Goal: Information Seeking & Learning: Learn about a topic

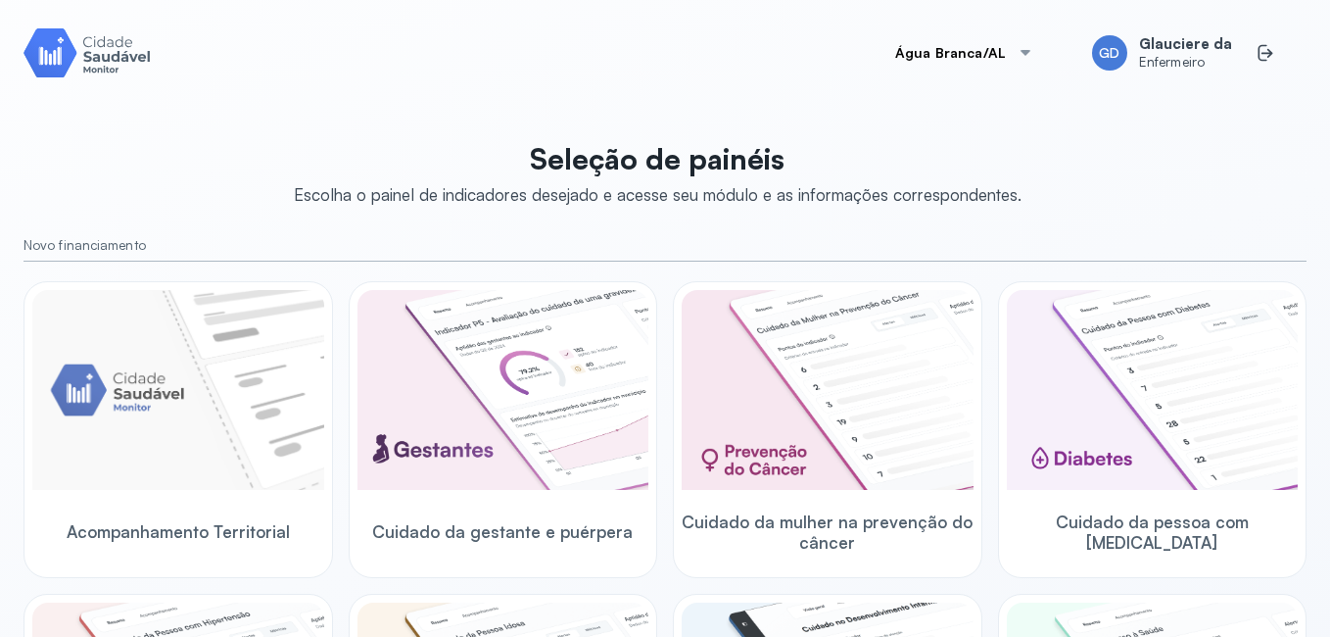
scroll to position [666, 0]
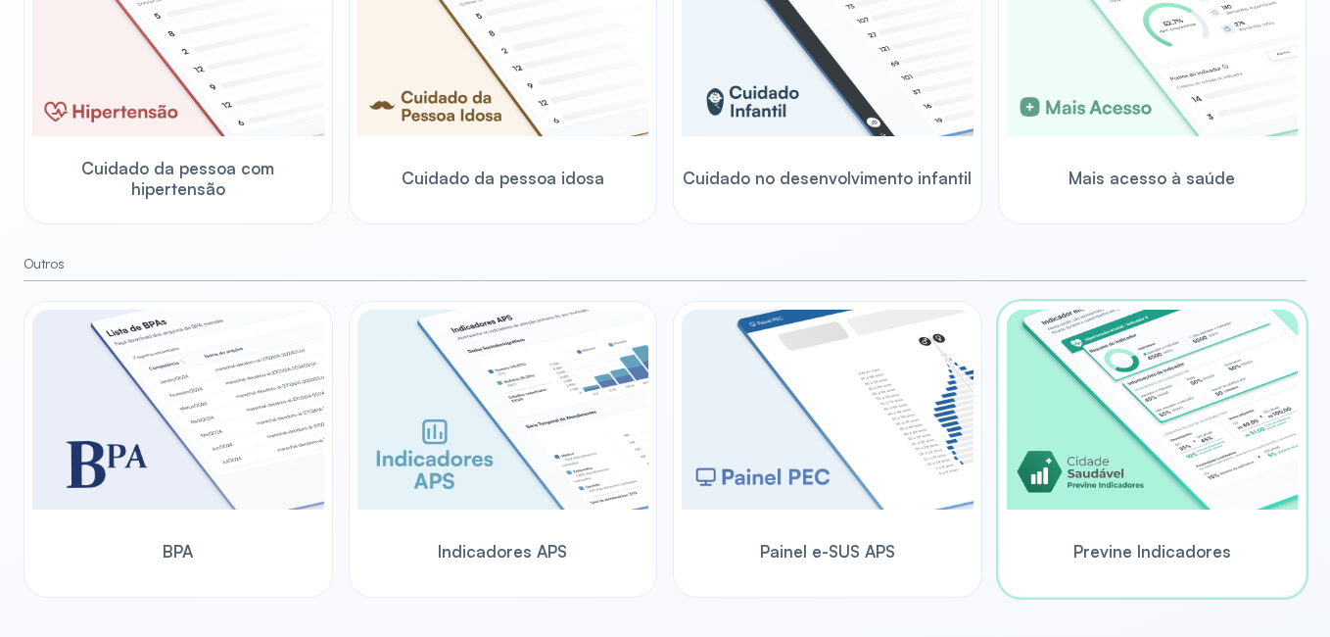
click at [1125, 395] on img at bounding box center [1153, 409] width 292 height 200
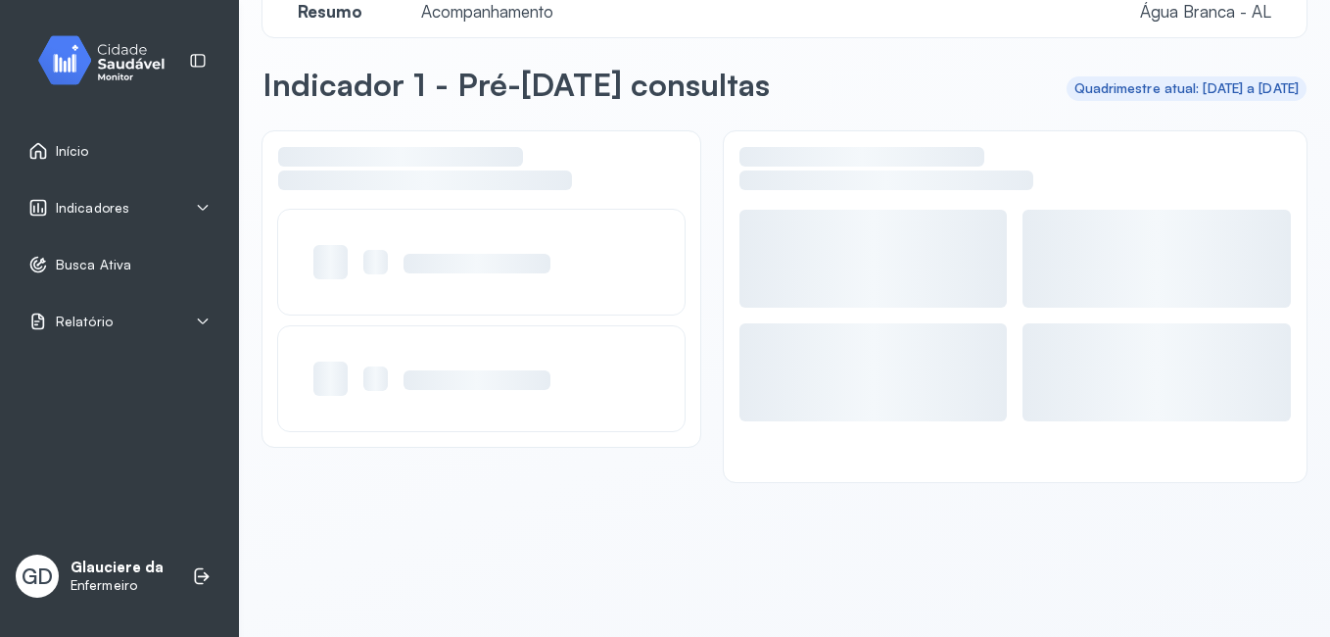
scroll to position [38, 0]
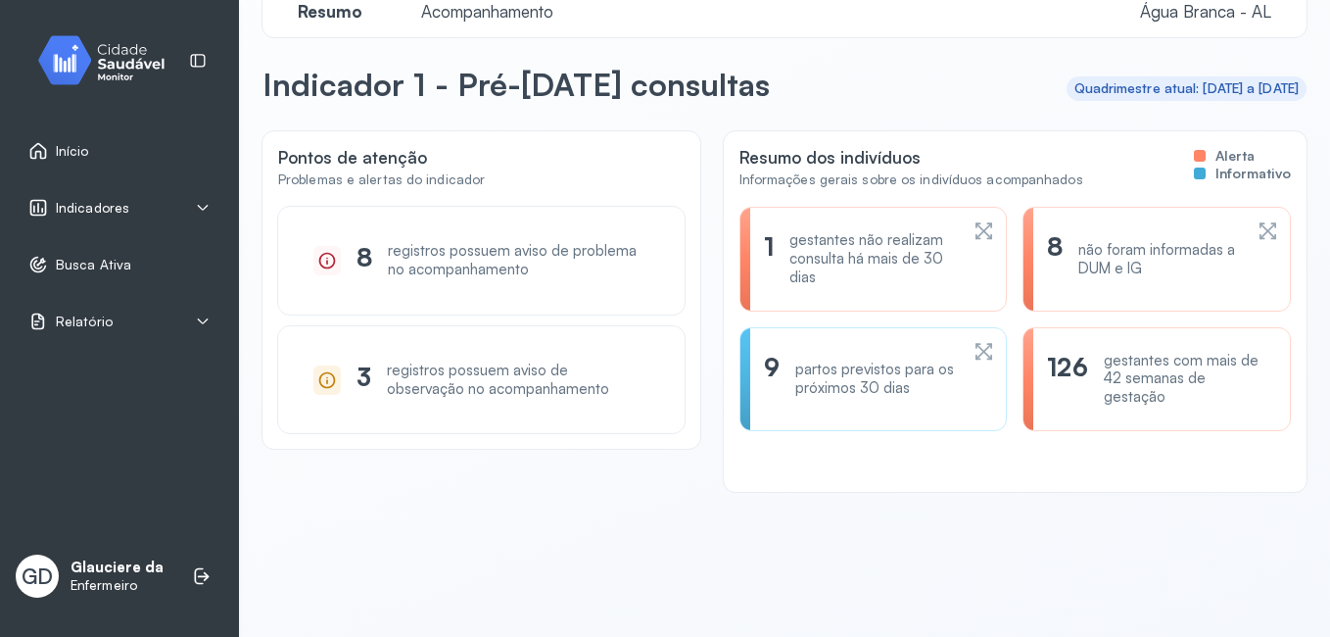
click at [130, 211] on div "Indicadores" at bounding box center [119, 208] width 182 height 20
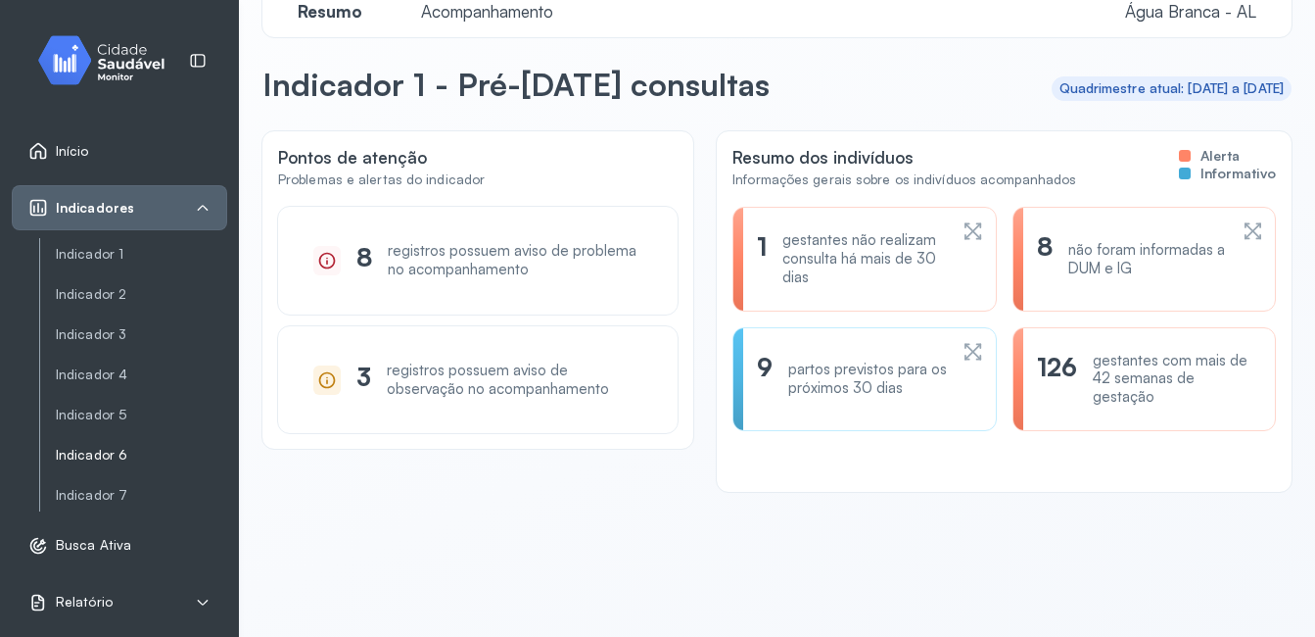
click at [91, 464] on link "Indicador 6" at bounding box center [141, 455] width 171 height 24
click at [80, 460] on link "Indicador 6" at bounding box center [141, 455] width 171 height 17
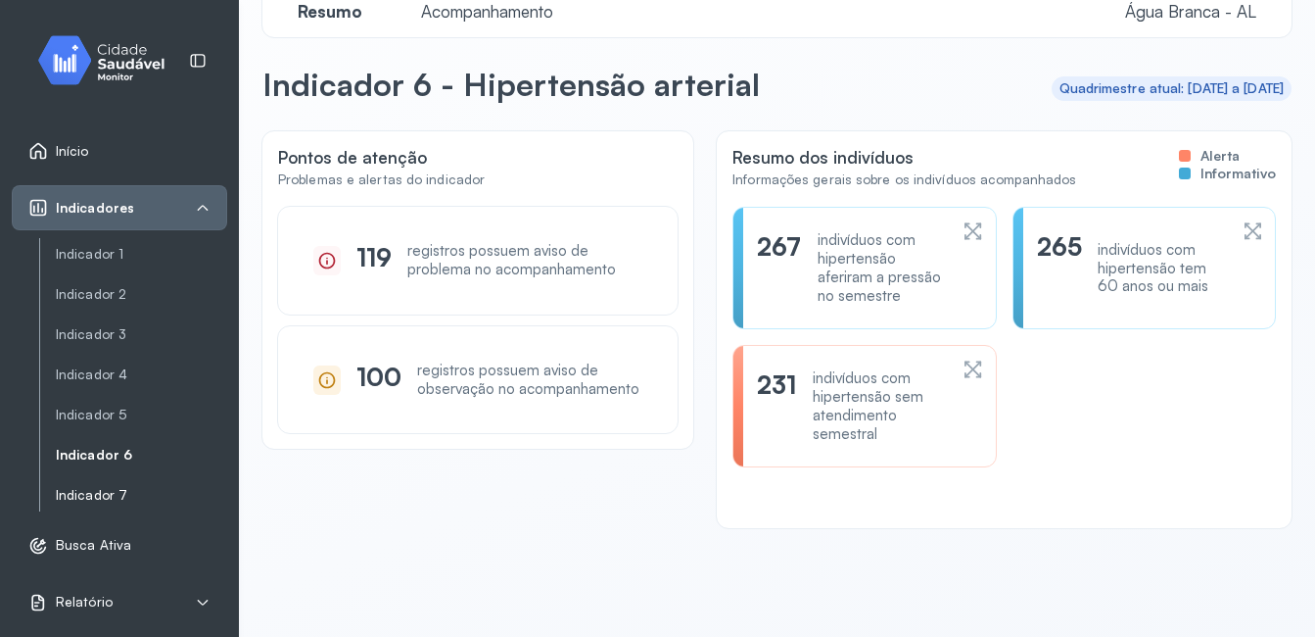
click at [78, 495] on link "Indicador 7" at bounding box center [141, 495] width 171 height 17
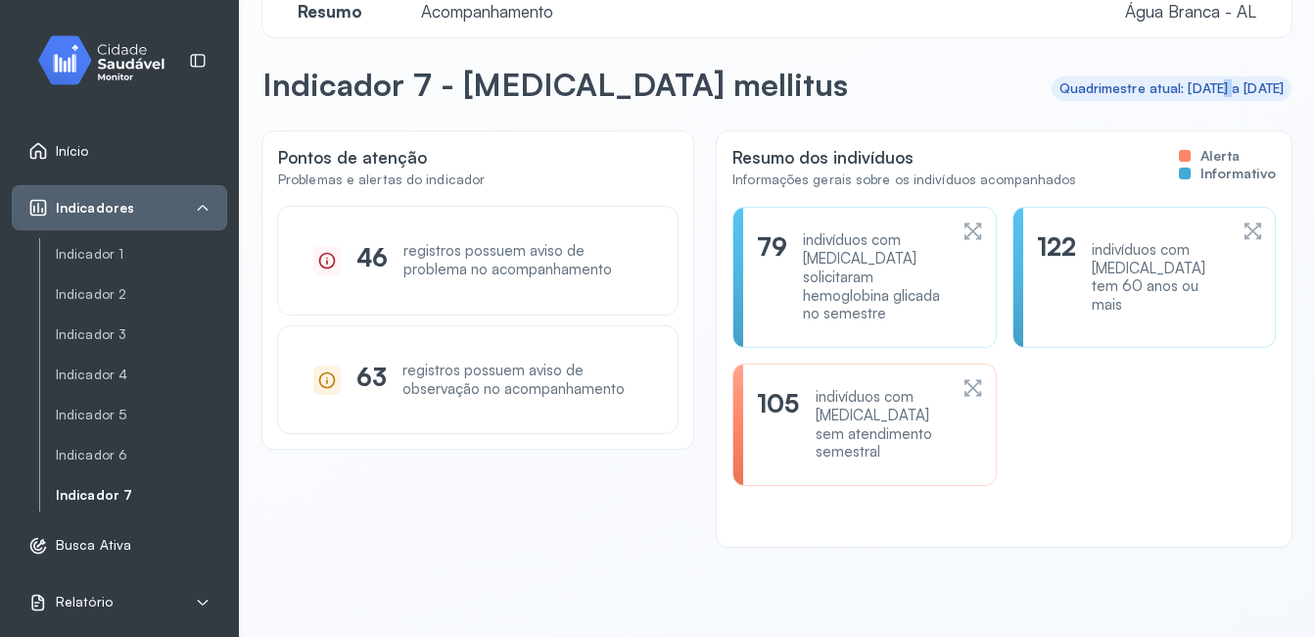
drag, startPoint x: 1159, startPoint y: 96, endPoint x: 1145, endPoint y: 89, distance: 16.2
click at [1145, 89] on div "Quadrimestre atual: [DATE] a [DATE]" at bounding box center [1172, 88] width 225 height 17
click at [1049, 102] on header "Indicador 7 - [MEDICAL_DATA] mellitus Quadrimestre atual: [DATE] a [DATE]" at bounding box center [776, 88] width 1029 height 47
click at [334, 12] on span "Resumo" at bounding box center [330, 11] width 88 height 21
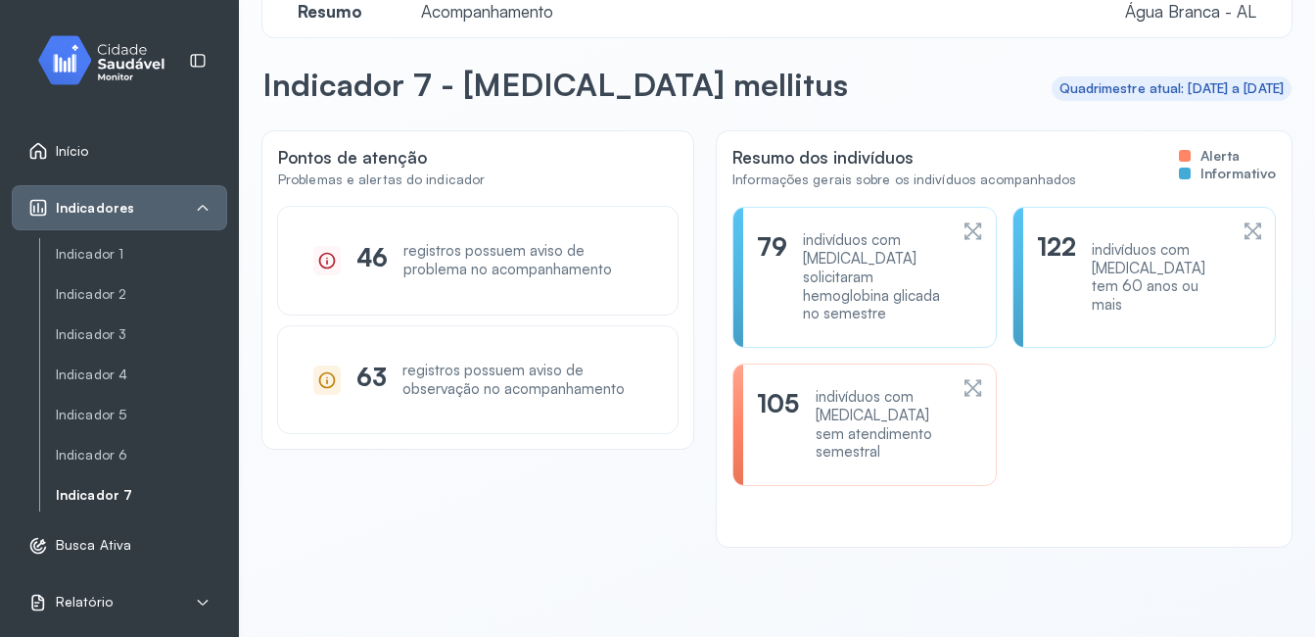
click at [334, 12] on span "Resumo" at bounding box center [330, 11] width 88 height 21
click at [210, 606] on icon at bounding box center [203, 602] width 16 height 16
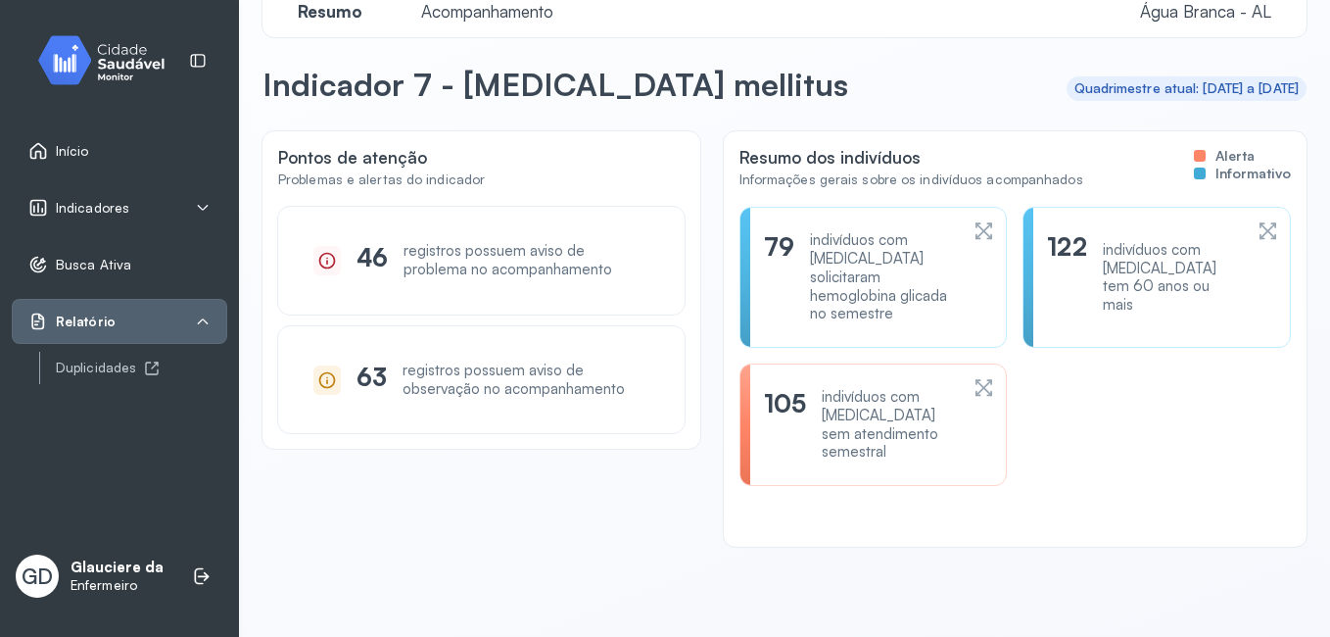
click at [142, 342] on div "Relatório" at bounding box center [119, 321] width 215 height 45
drag, startPoint x: 132, startPoint y: 382, endPoint x: 86, endPoint y: 370, distance: 47.5
click at [86, 370] on div "Duplicidades" at bounding box center [133, 368] width 188 height 32
click at [86, 370] on div "Duplicidades" at bounding box center [141, 367] width 171 height 17
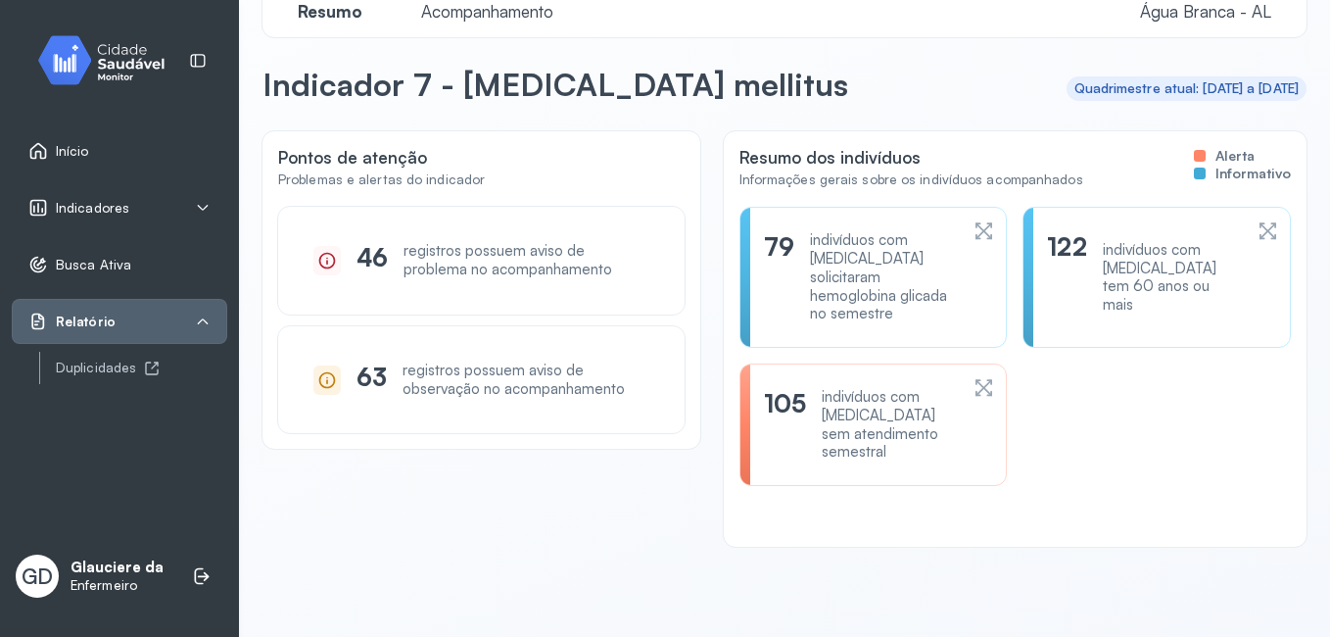
click at [101, 163] on div "Início" at bounding box center [119, 150] width 215 height 45
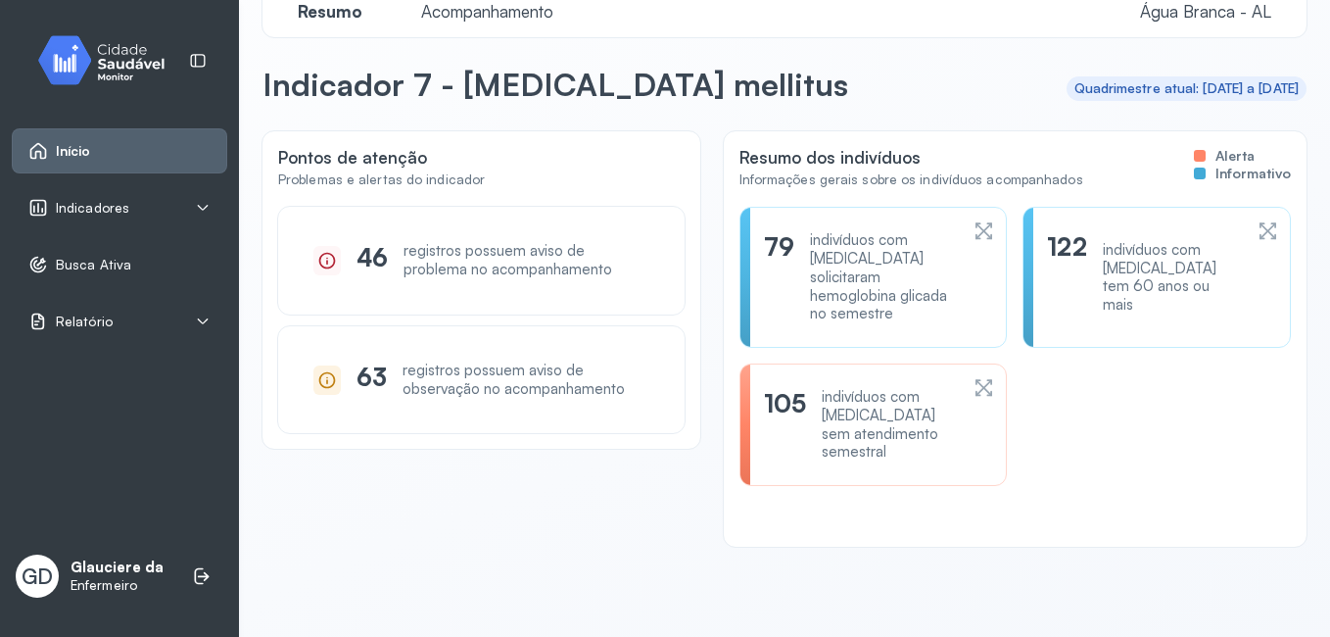
click at [148, 65] on img at bounding box center [109, 60] width 176 height 58
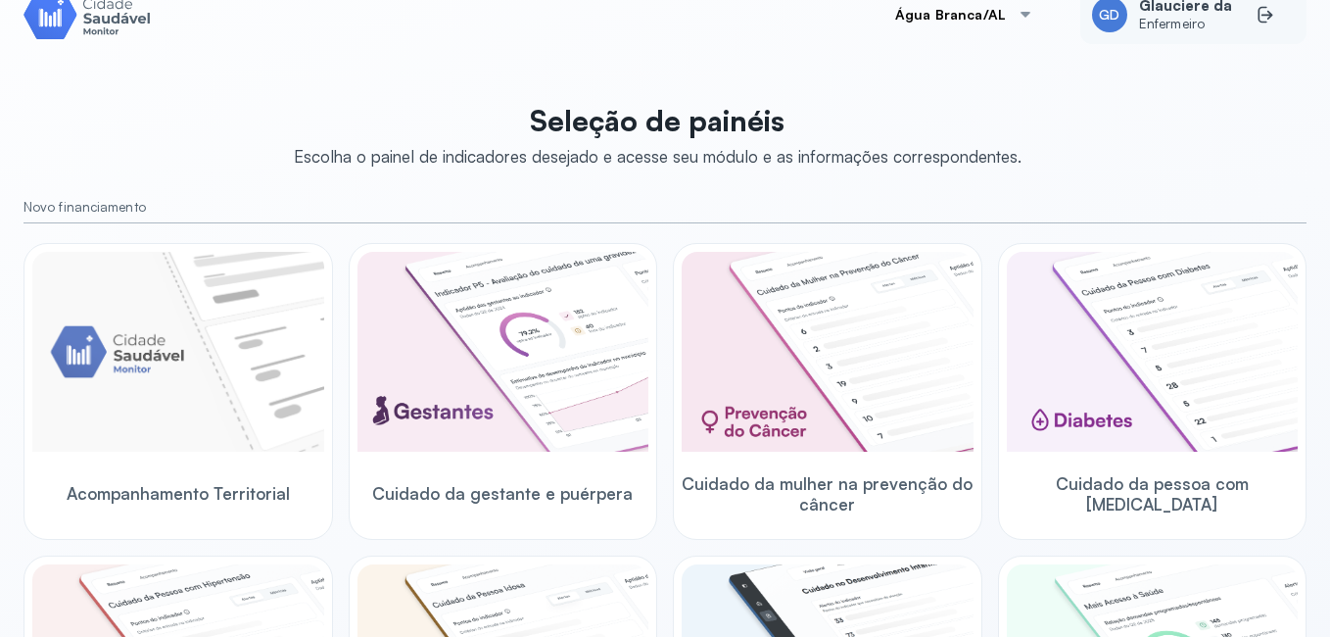
click at [1170, 18] on span "Enfermeiro" at bounding box center [1185, 24] width 93 height 17
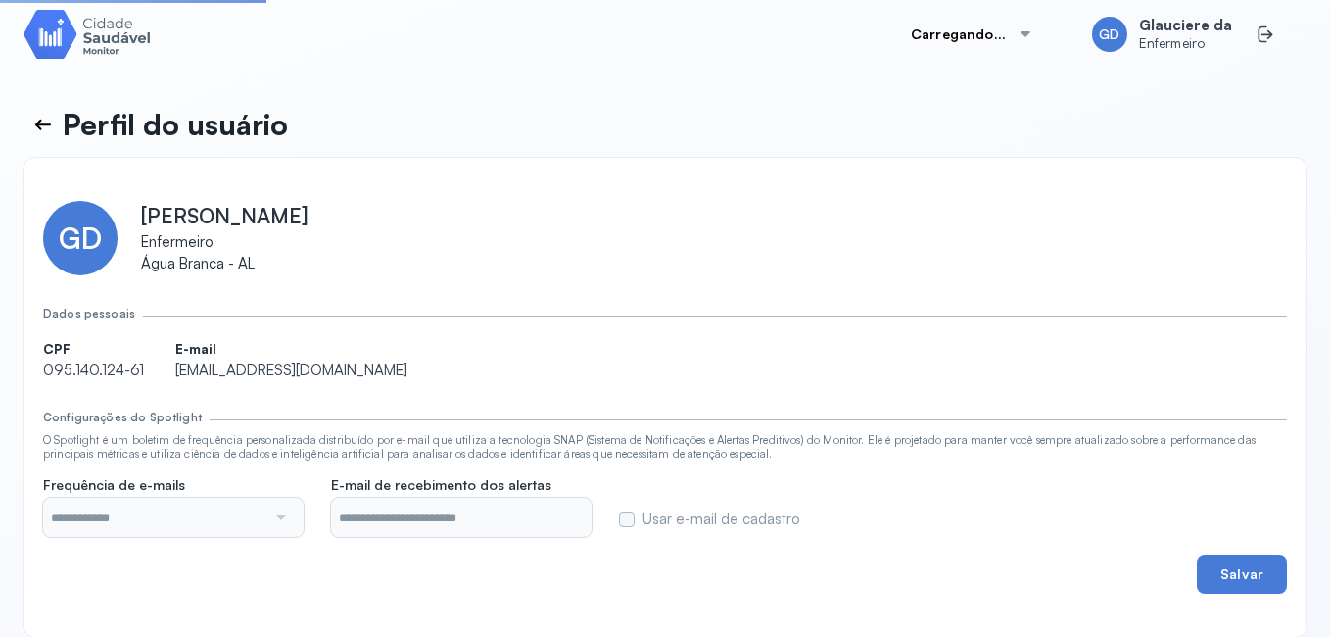
type input "**********"
click at [32, 129] on icon at bounding box center [43, 125] width 24 height 24
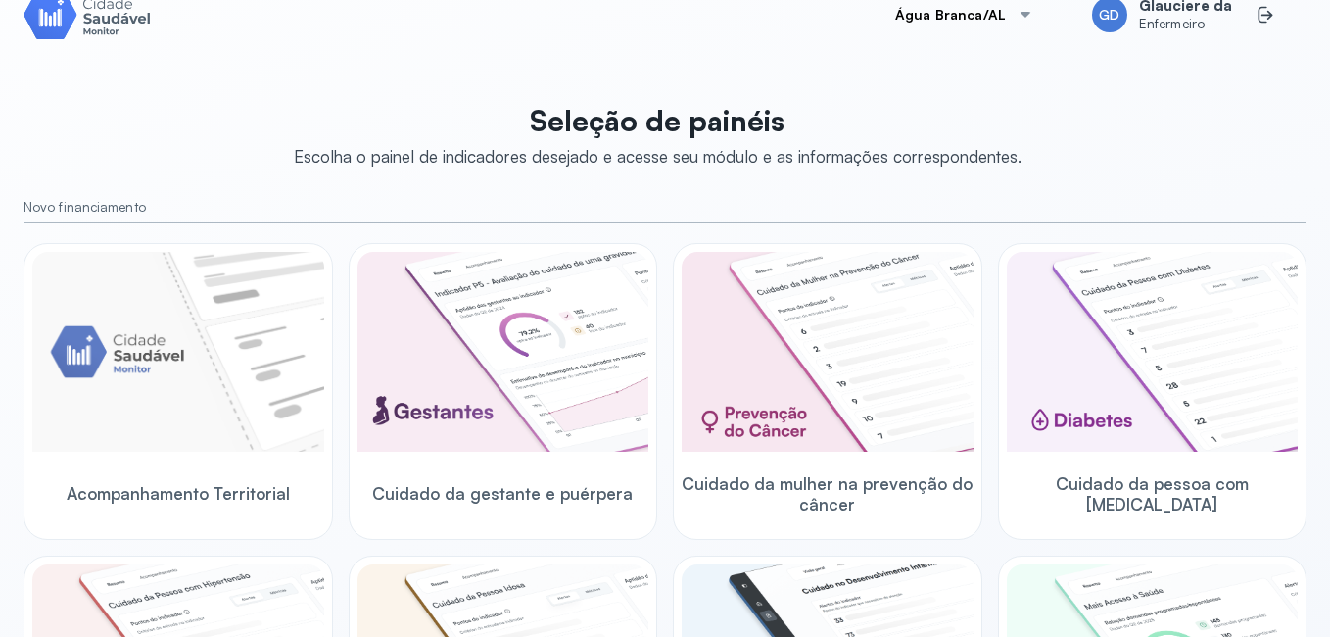
click at [1314, 379] on div "Água Branca/AL GD Glauciere da Enfermeiro Seleção de painéis Escolha o painel d…" at bounding box center [665, 304] width 1330 height 684
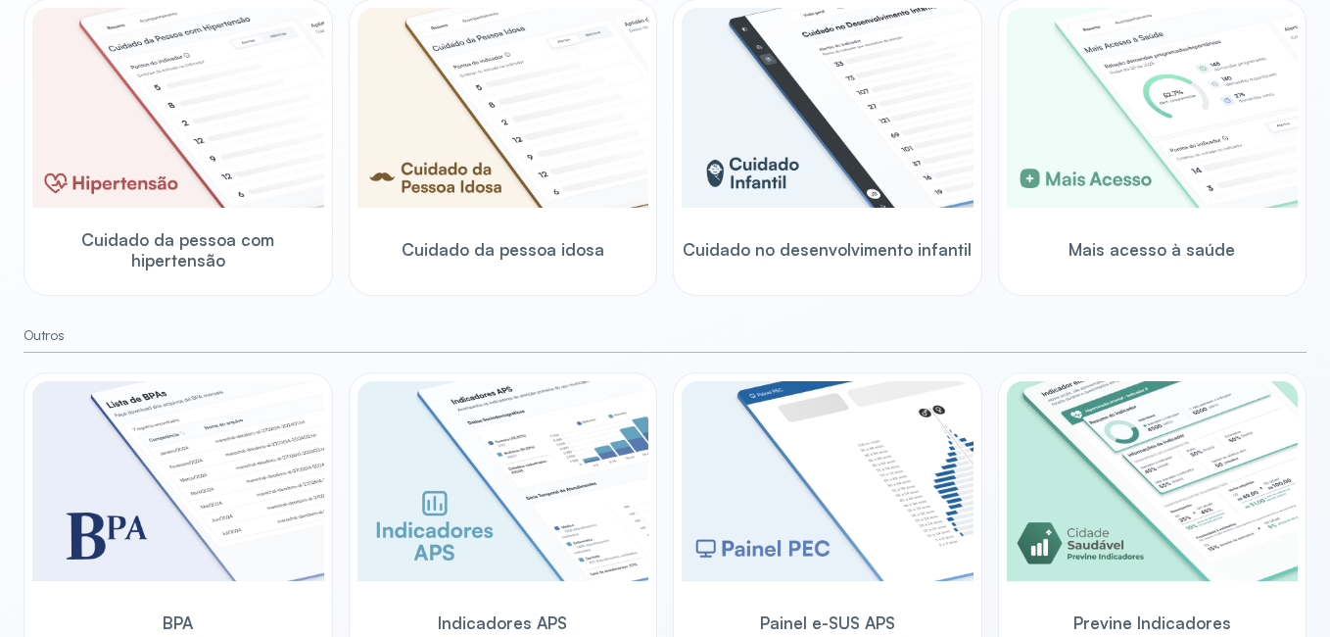
scroll to position [666, 0]
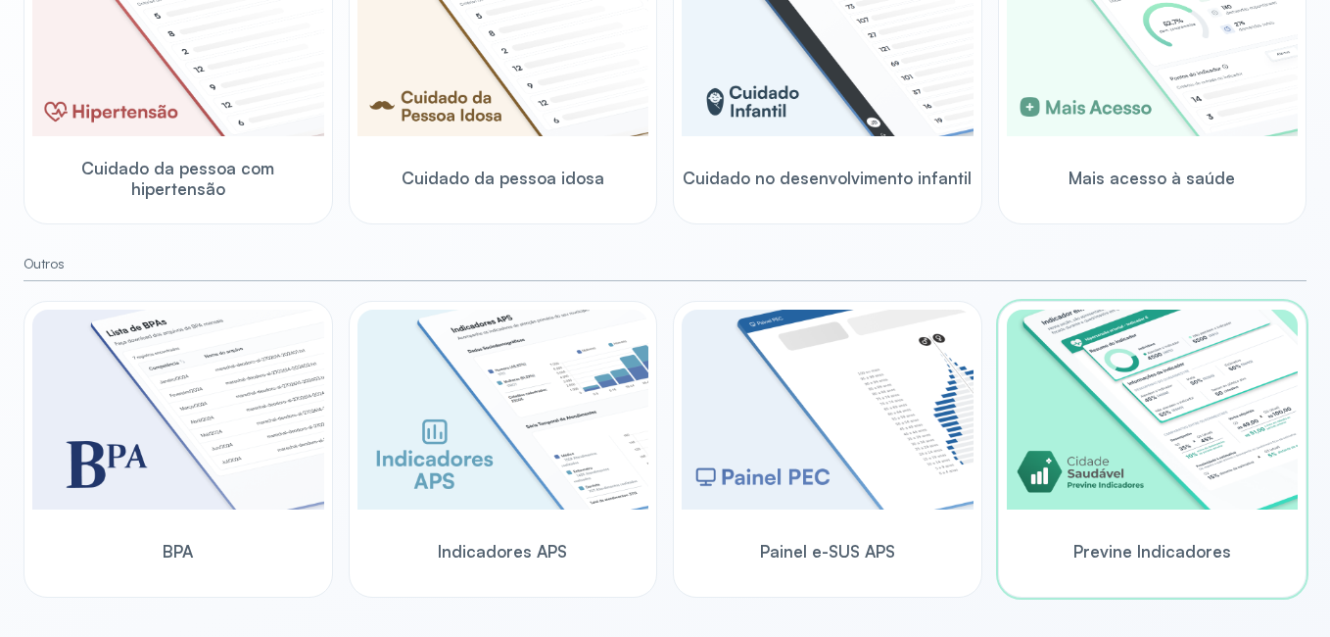
click at [1168, 389] on img at bounding box center [1153, 409] width 292 height 200
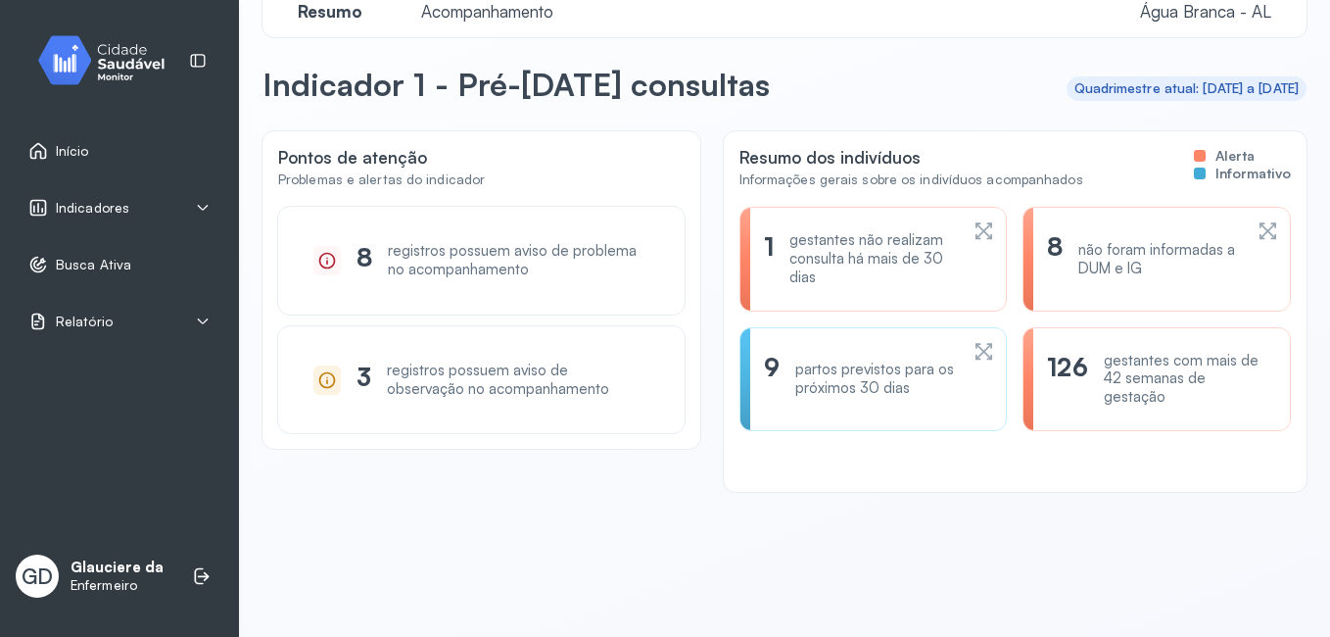
click at [1066, 100] on div "Quadrimestre atual: [DATE] a [DATE]" at bounding box center [1186, 88] width 241 height 24
click at [102, 62] on img at bounding box center [109, 60] width 176 height 58
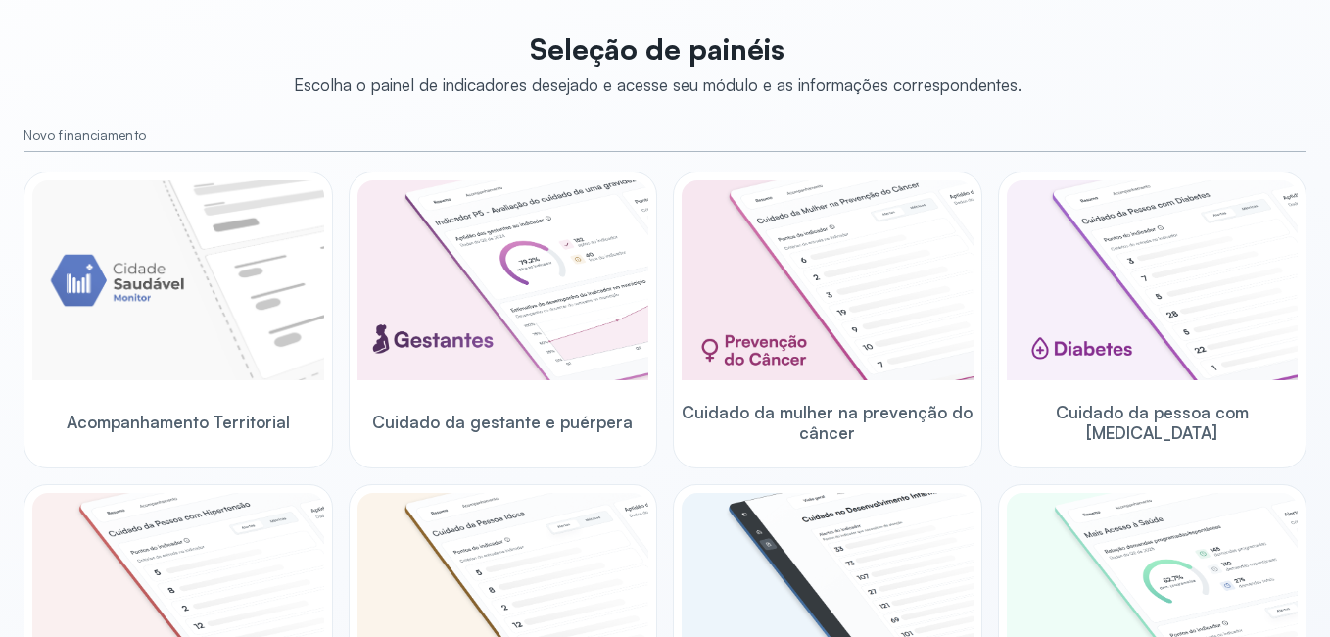
scroll to position [666, 0]
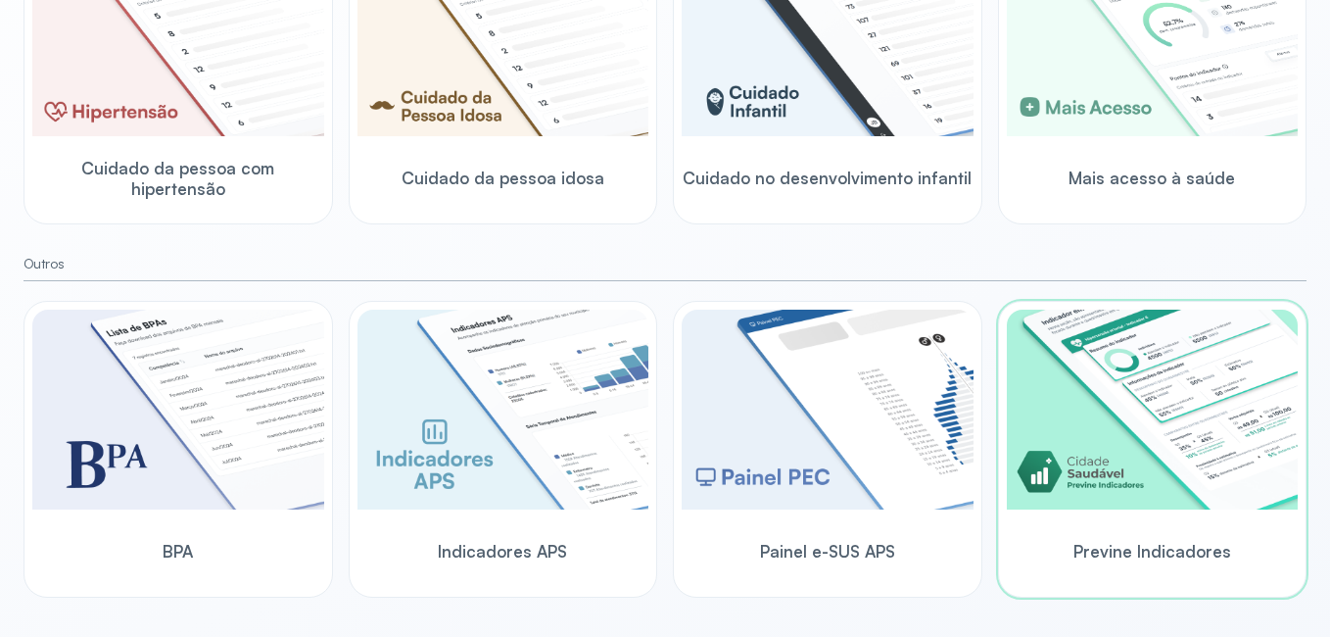
click at [1088, 466] on img at bounding box center [1153, 409] width 292 height 200
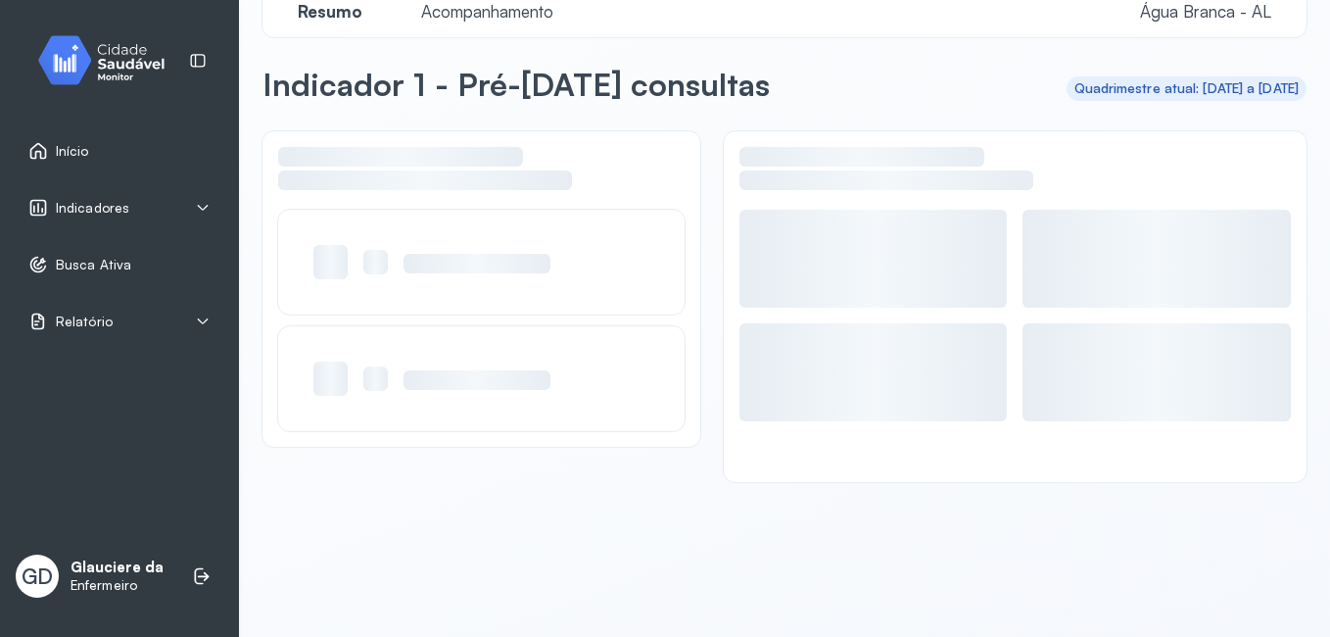
scroll to position [38, 0]
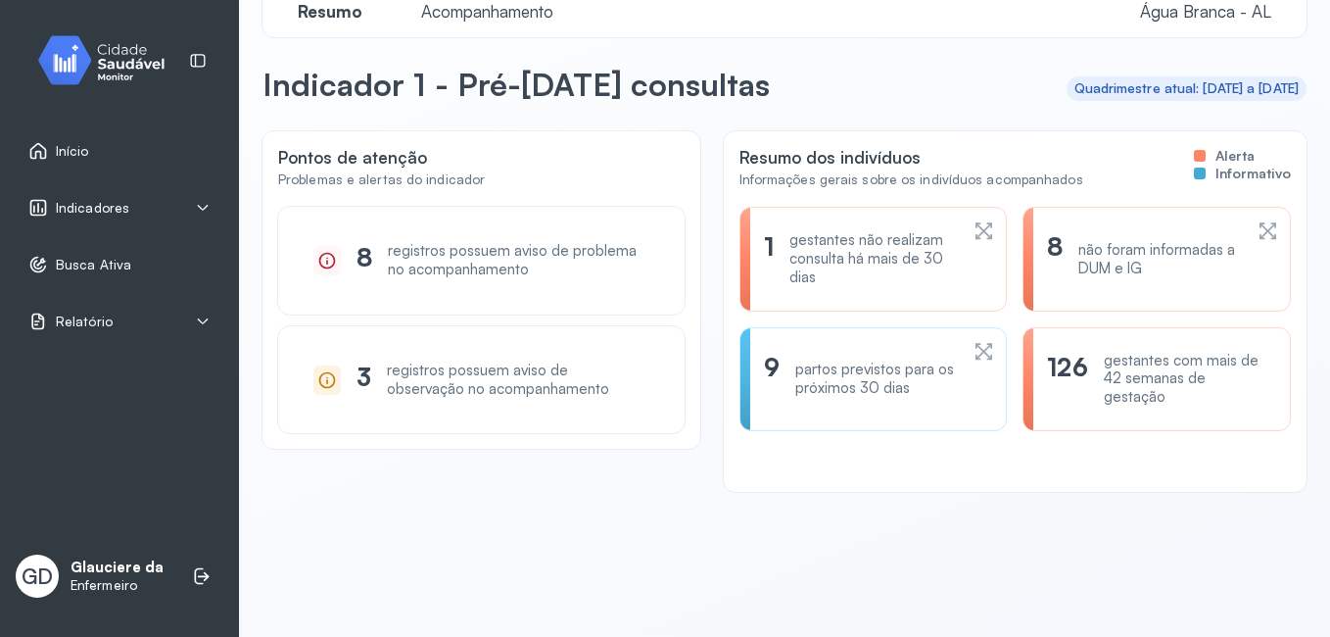
click at [55, 211] on div "Indicadores" at bounding box center [78, 208] width 101 height 20
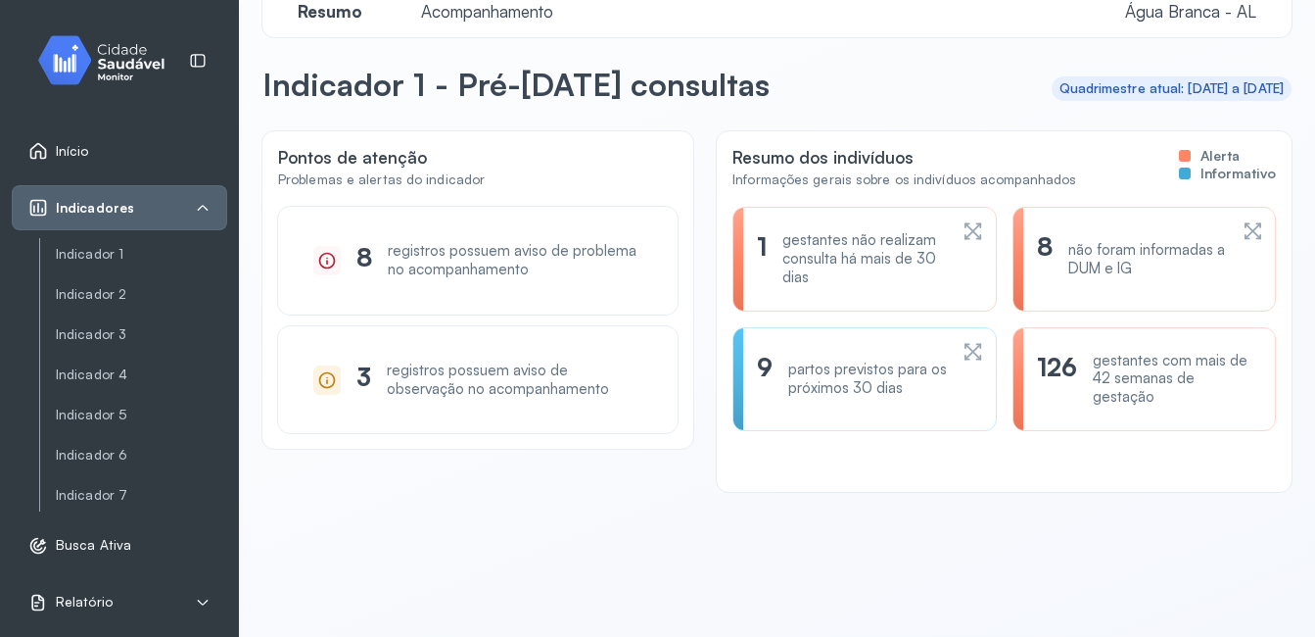
click at [135, 60] on img at bounding box center [109, 60] width 176 height 58
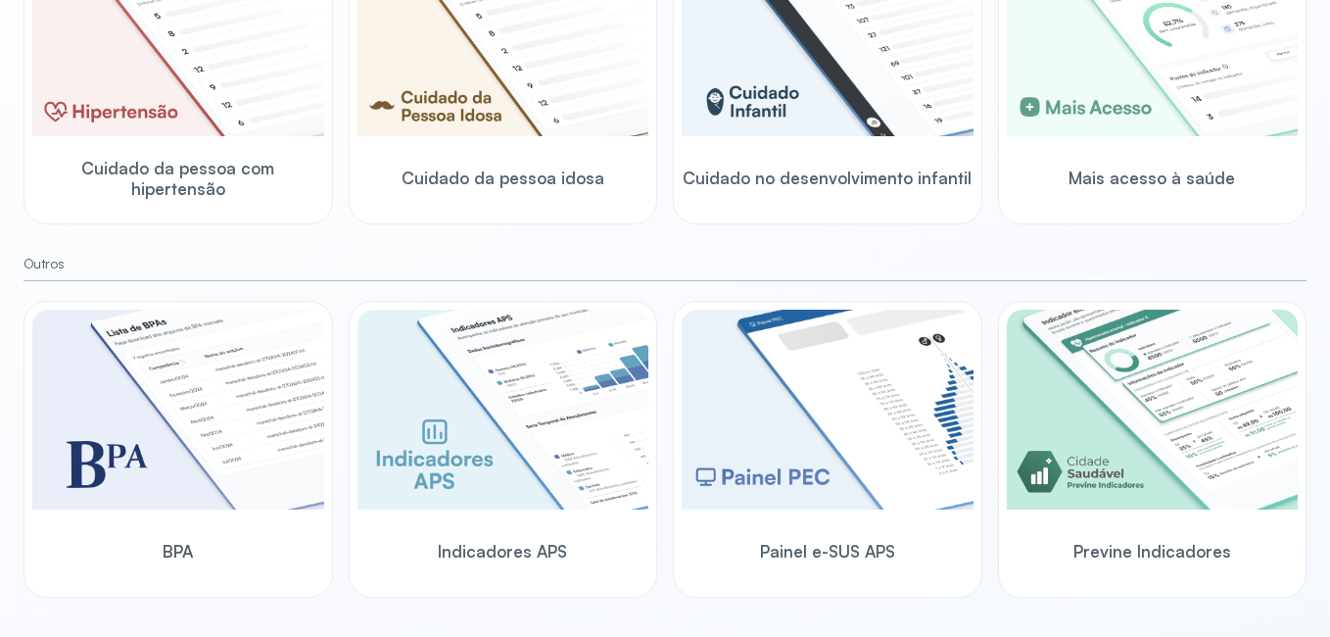
scroll to position [110, 0]
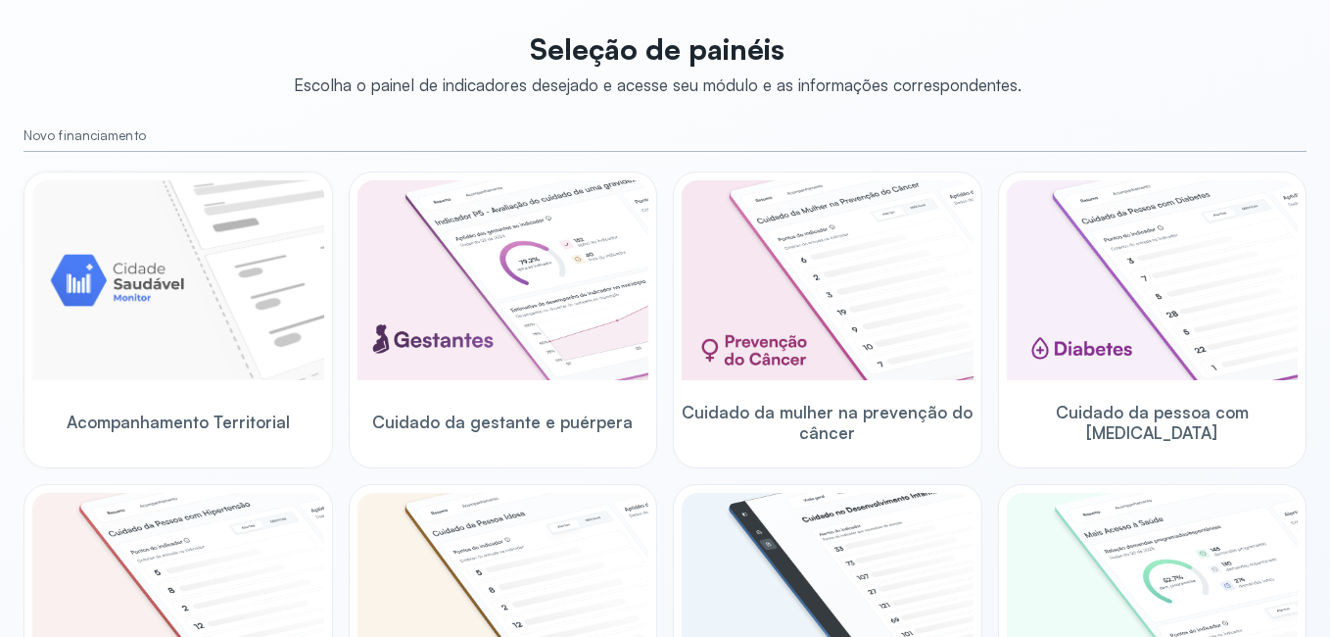
click at [159, 245] on img at bounding box center [178, 280] width 292 height 200
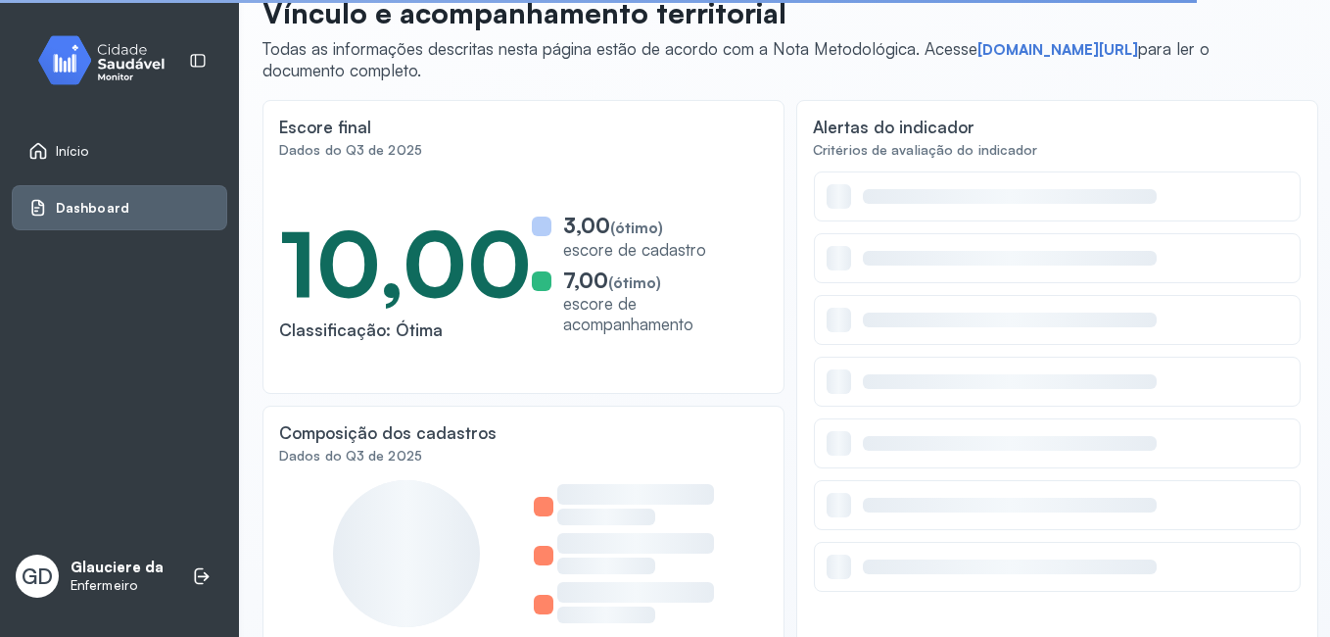
click at [83, 568] on p "Glauciere da" at bounding box center [117, 567] width 93 height 19
click at [74, 565] on p "Glauciere da" at bounding box center [117, 567] width 93 height 19
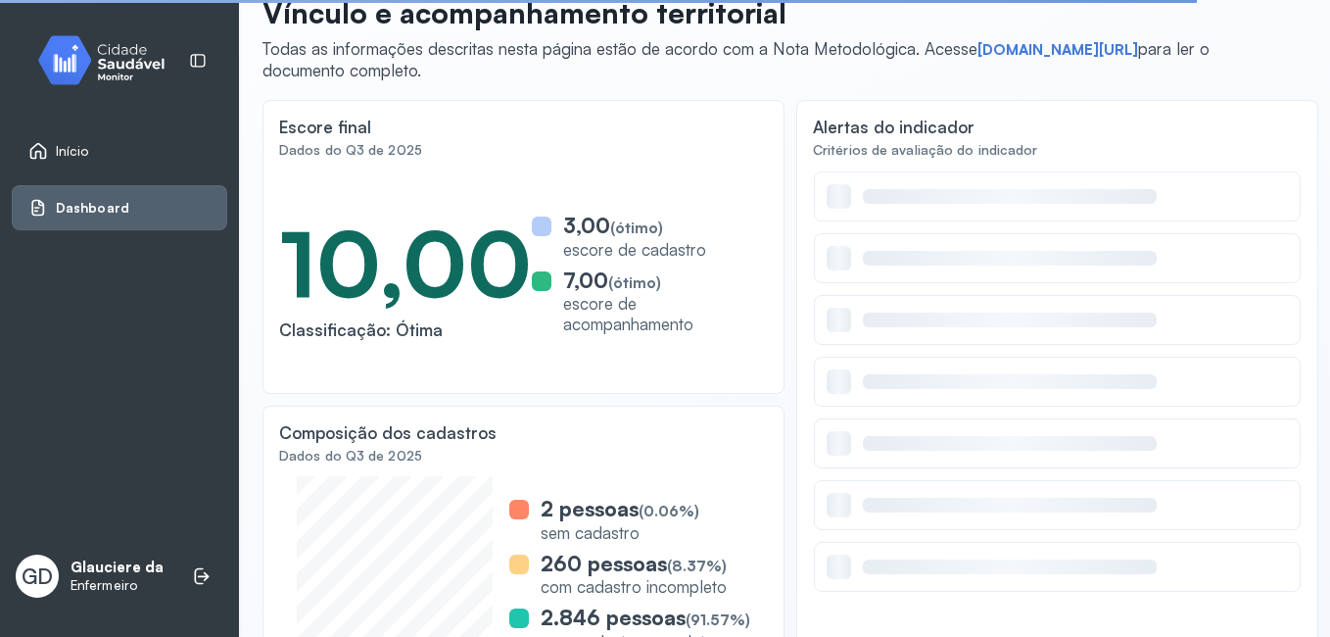
click at [84, 145] on span "Início" at bounding box center [72, 151] width 33 height 17
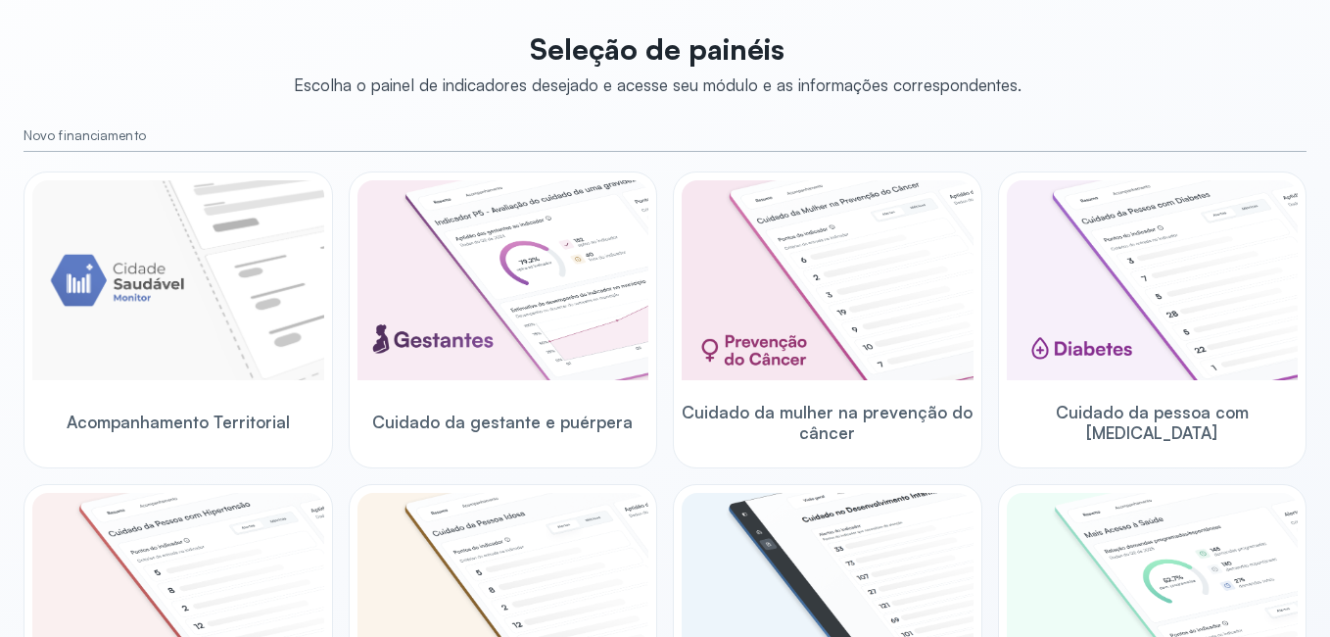
scroll to position [666, 0]
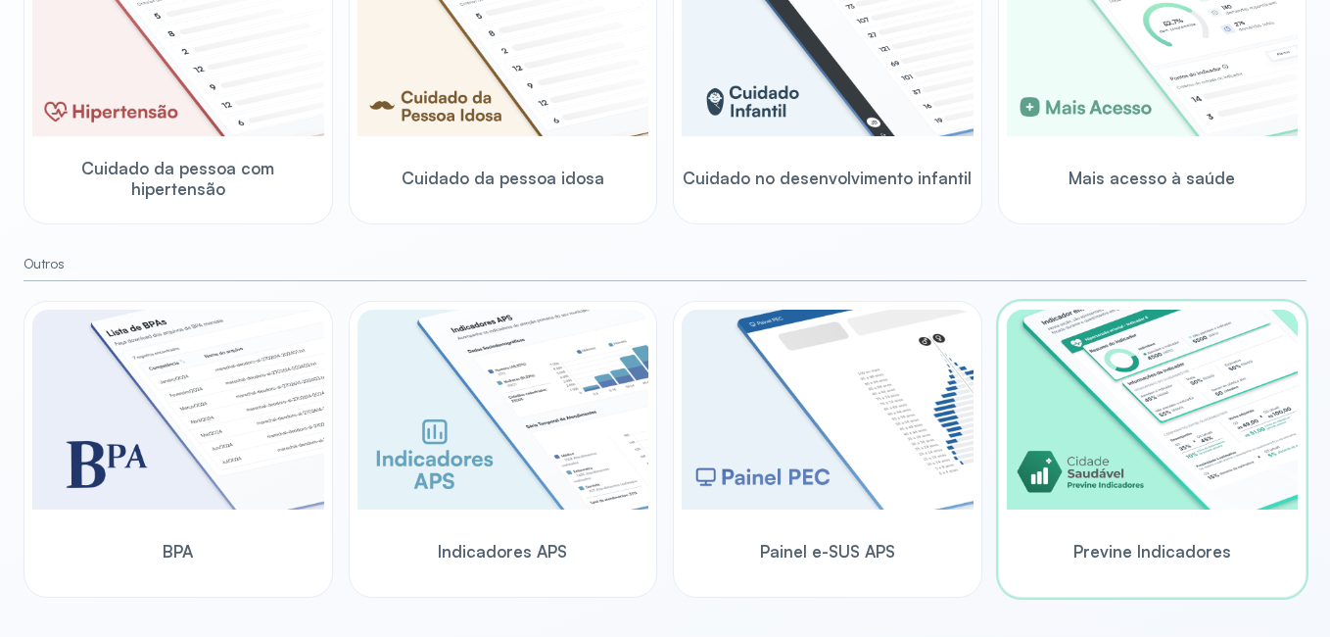
click at [1155, 517] on div "Previne Indicadores" at bounding box center [1153, 550] width 292 height 75
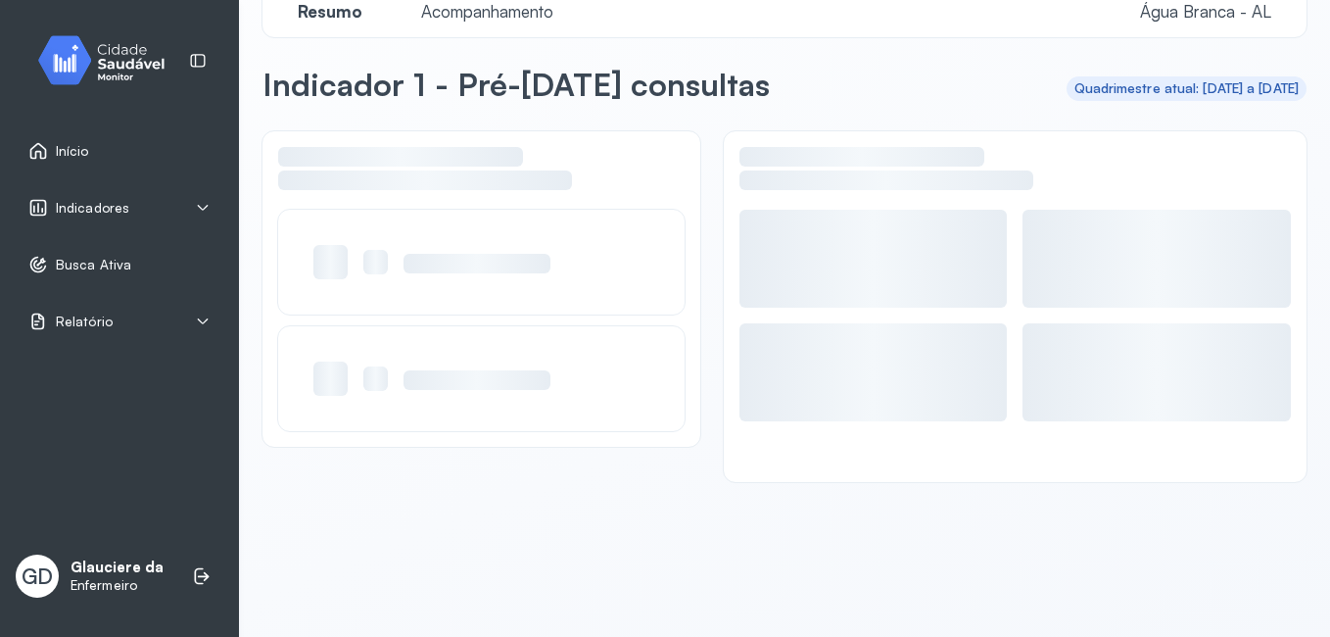
scroll to position [38, 0]
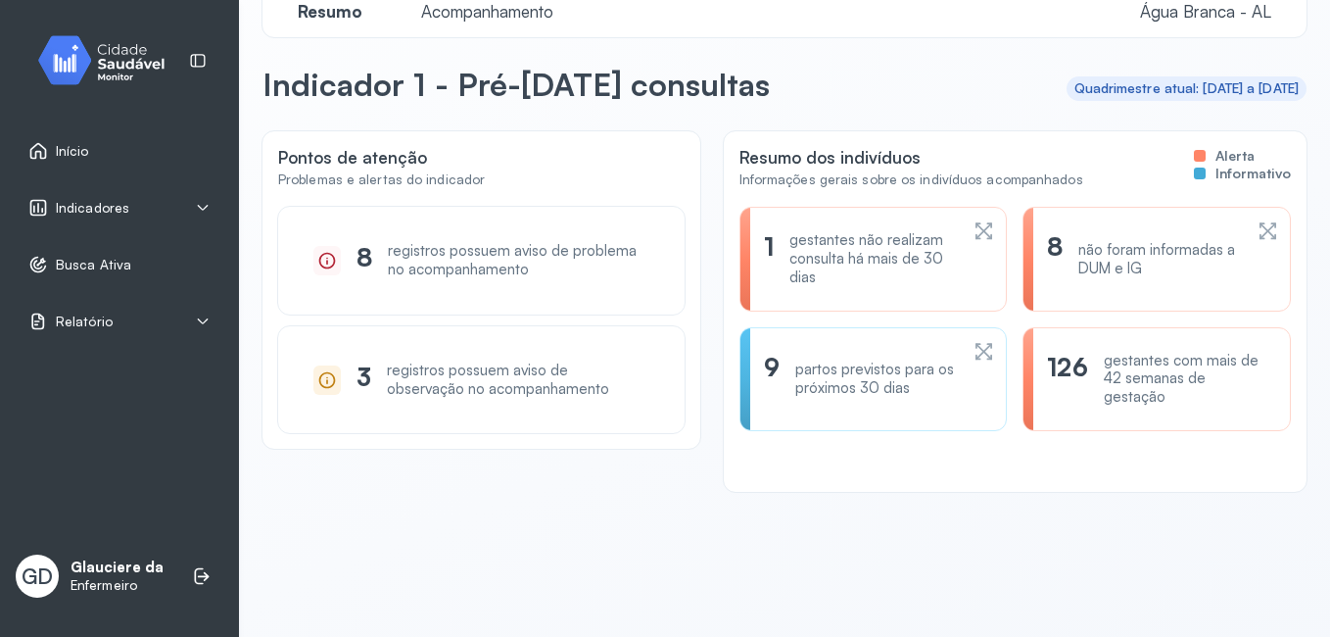
click at [460, 11] on span "Acompanhamento" at bounding box center [487, 11] width 156 height 21
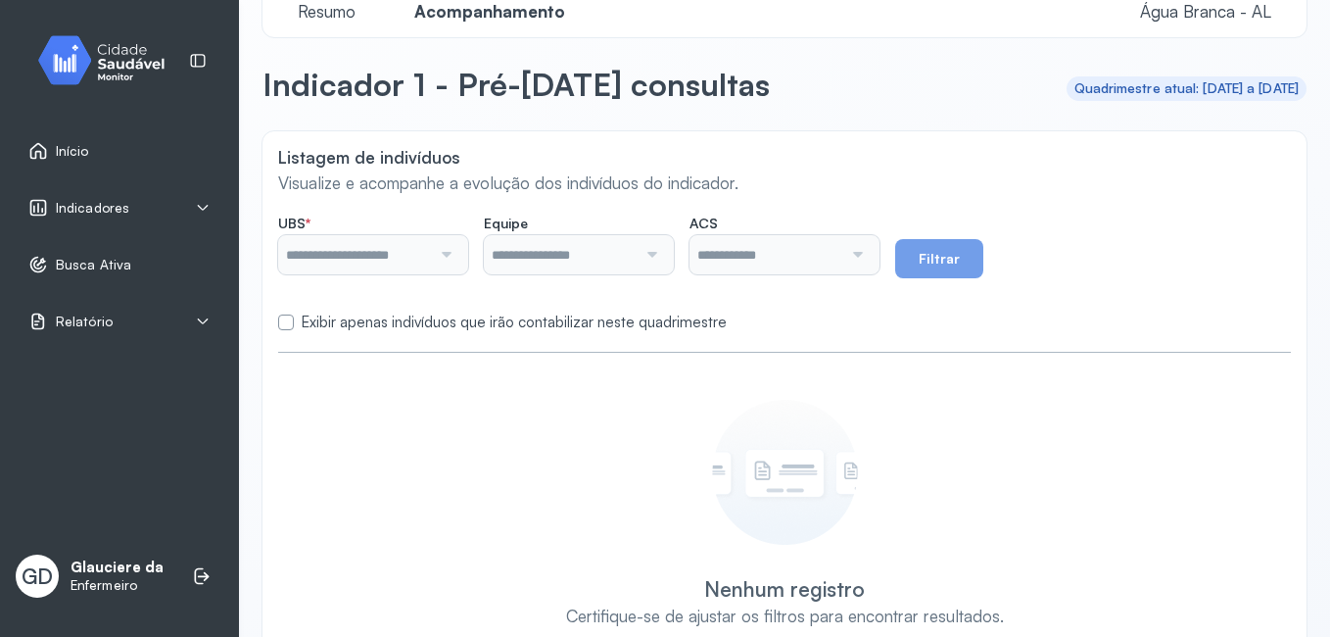
type input "**********"
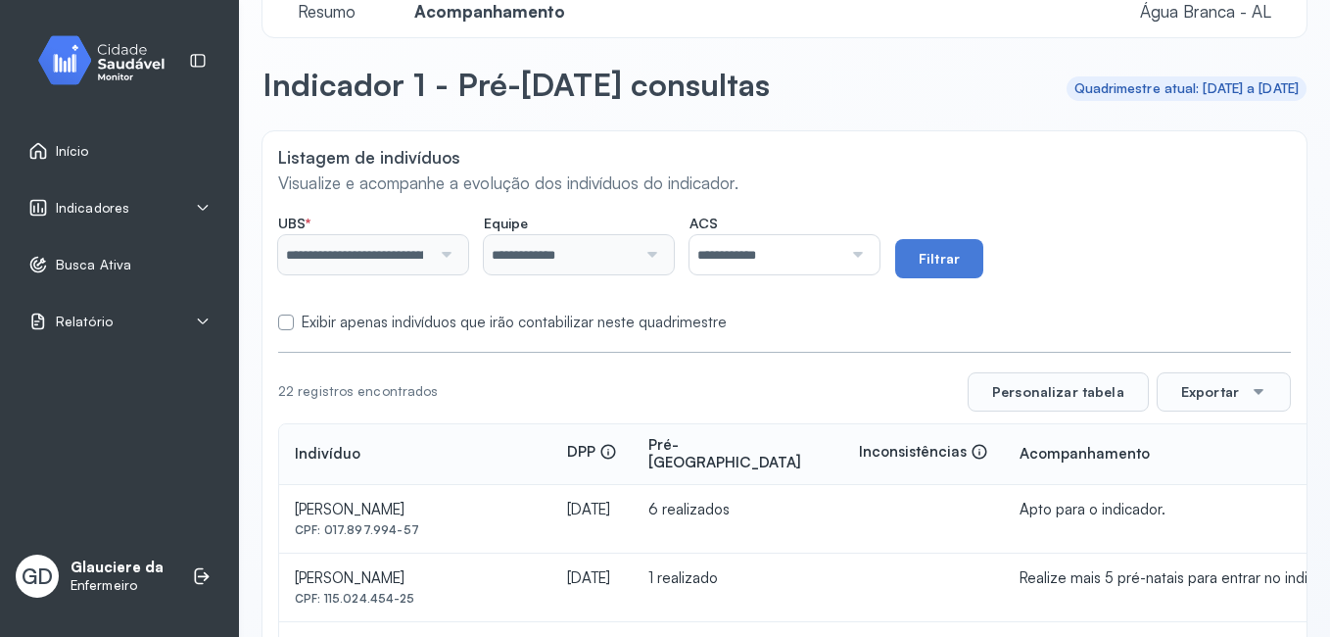
click at [375, 322] on label "Exibir apenas indivíduos que irão contabilizar neste quadrimestre" at bounding box center [514, 322] width 425 height 19
click at [1167, 81] on div "Quadrimestre atual: [DATE] a [DATE]" at bounding box center [1186, 88] width 225 height 17
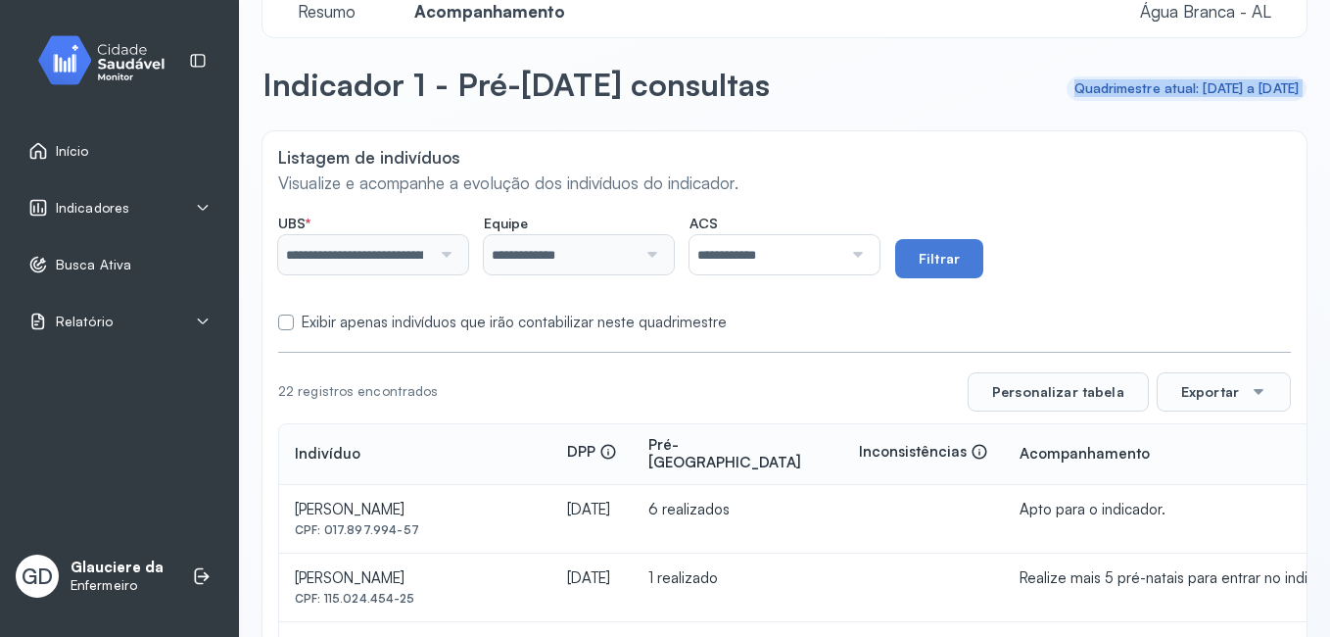
click at [1167, 81] on div "Quadrimestre atual: [DATE] a [DATE]" at bounding box center [1186, 88] width 225 height 17
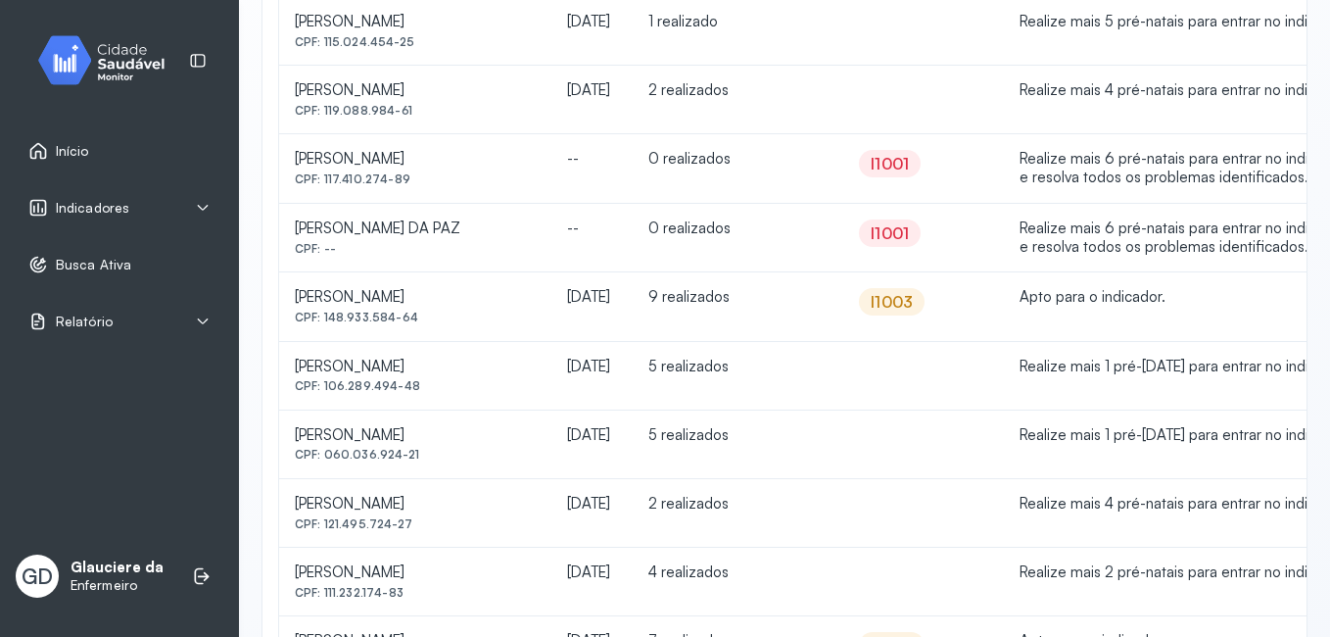
scroll to position [1151, 0]
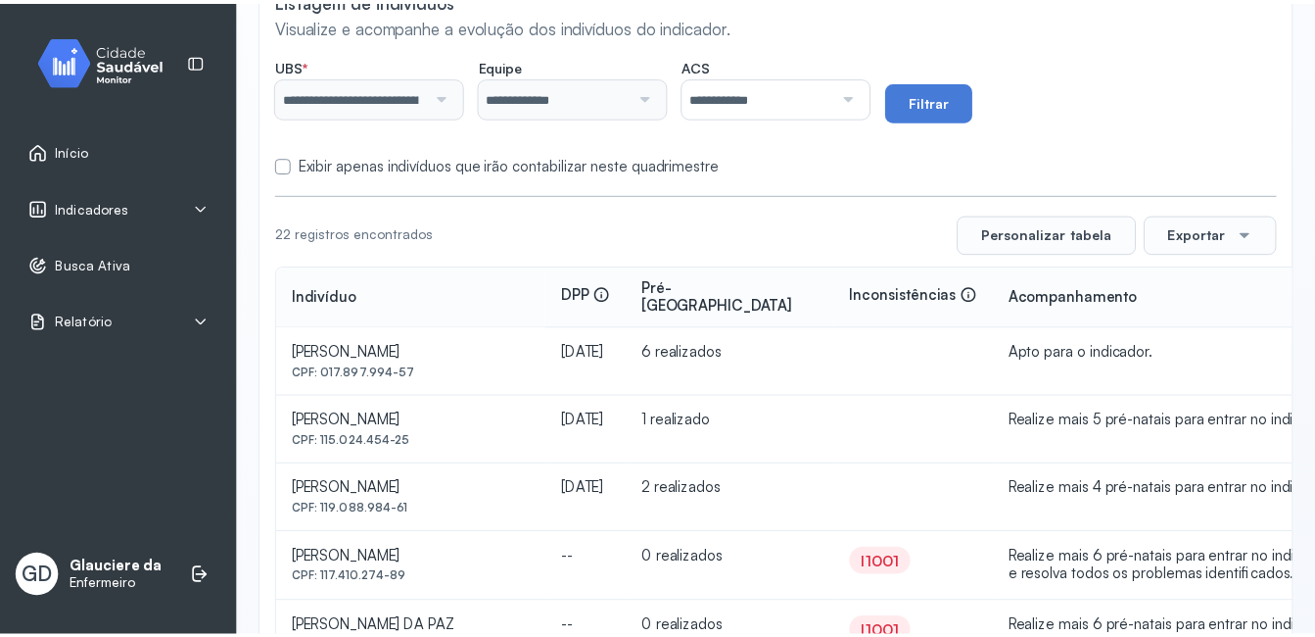
scroll to position [0, 0]
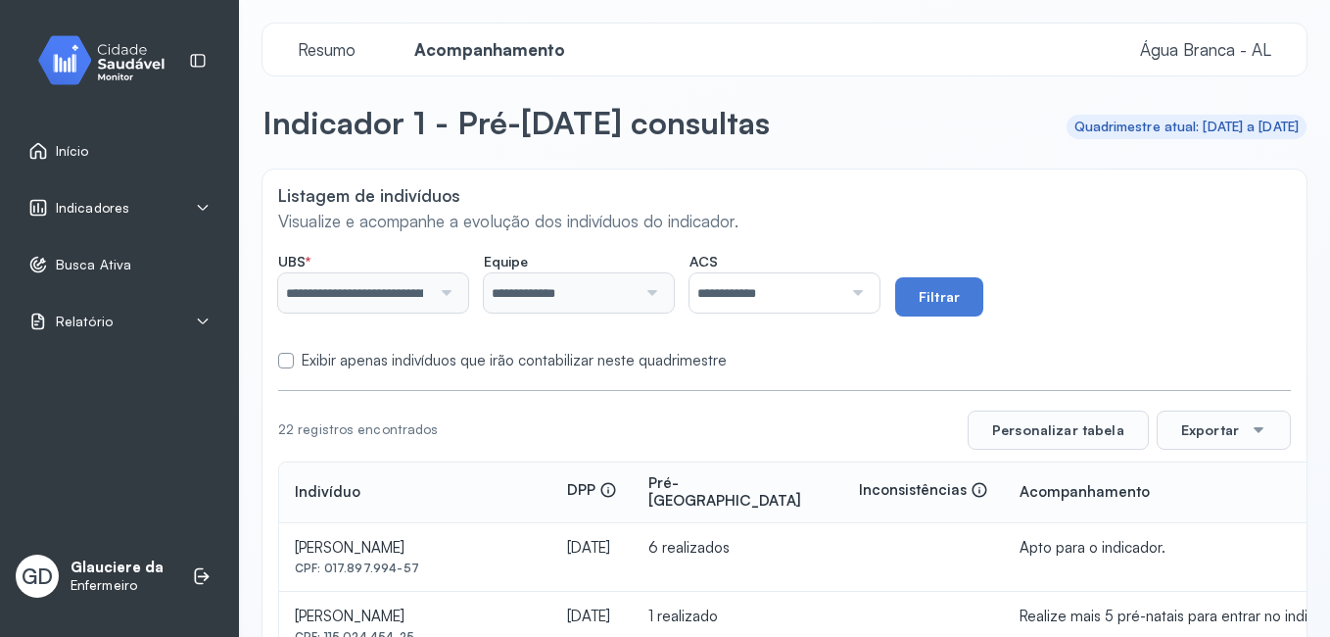
click at [126, 208] on div "Indicadores" at bounding box center [119, 208] width 182 height 20
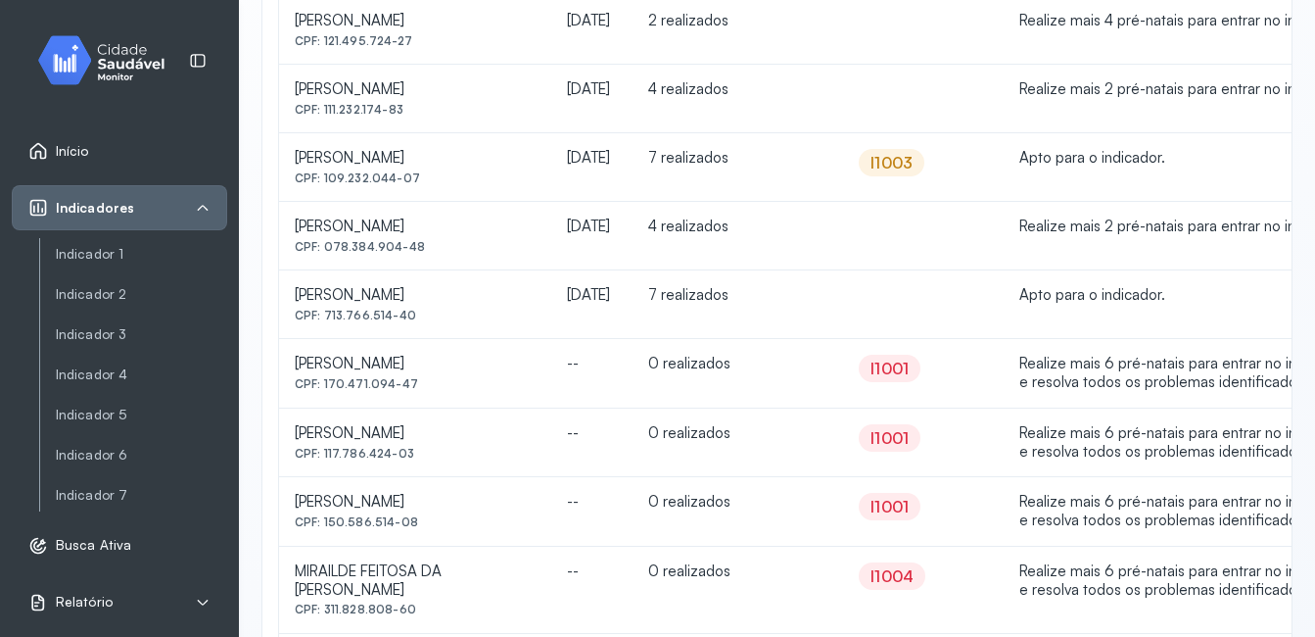
scroll to position [1369, 0]
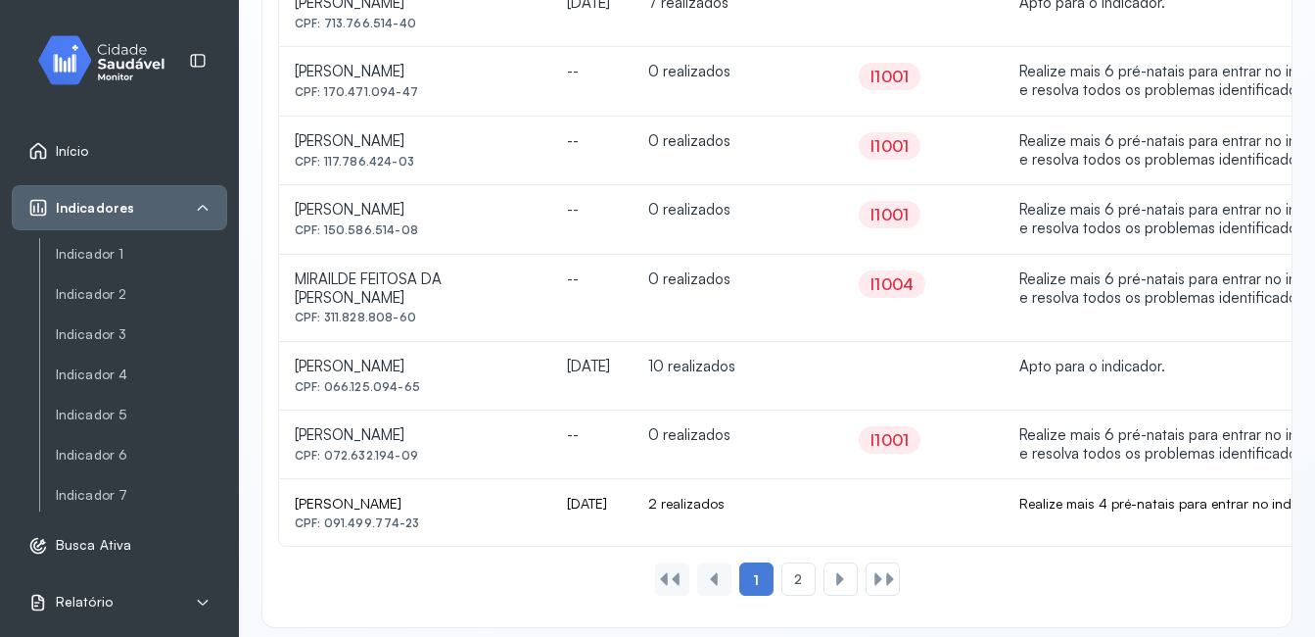
click at [876, 430] on div "I1001" at bounding box center [890, 440] width 38 height 20
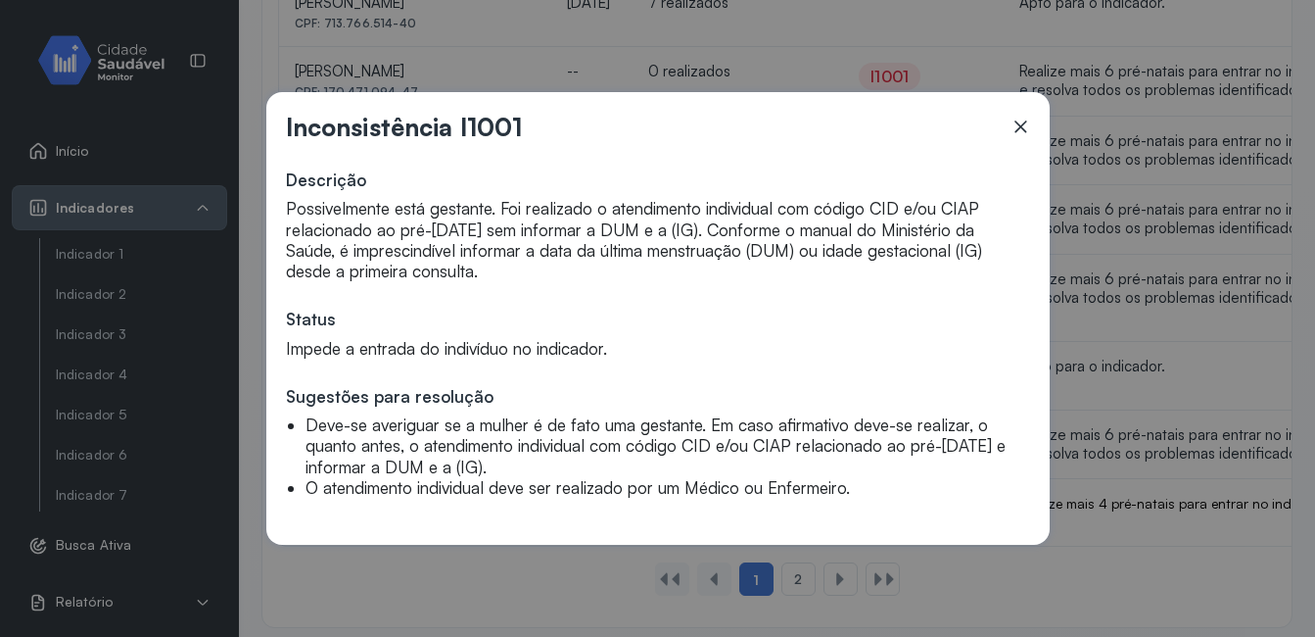
click at [1019, 134] on icon at bounding box center [1021, 127] width 20 height 20
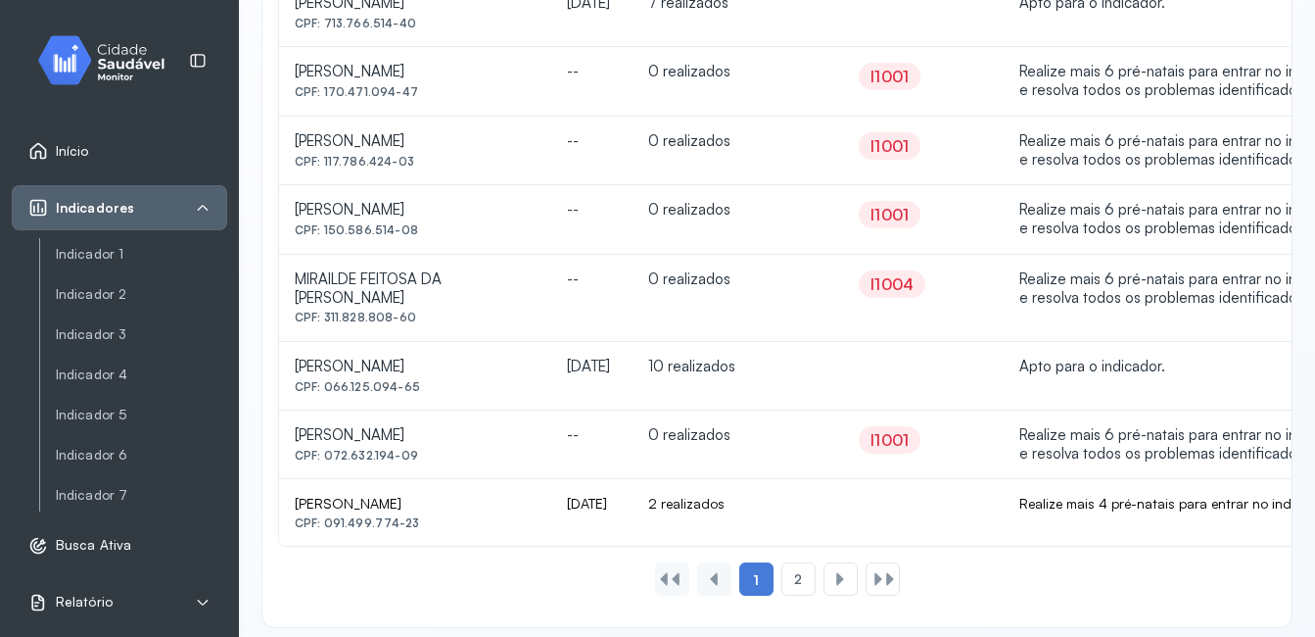
scroll to position [63, 0]
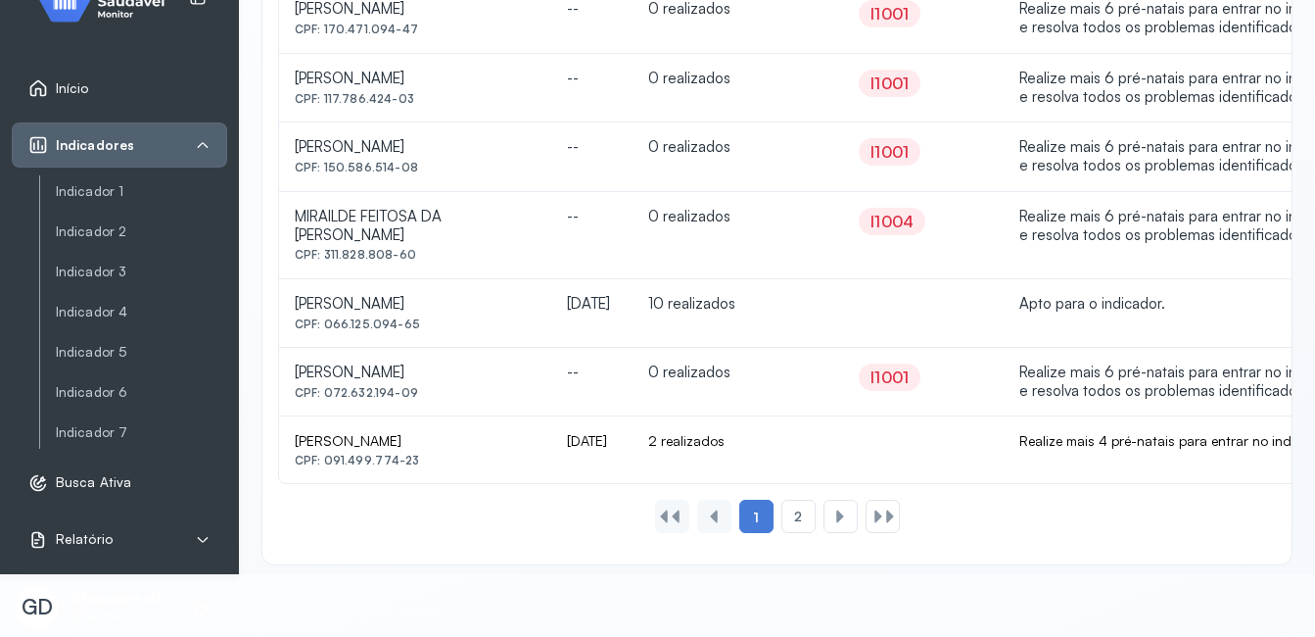
click at [824, 499] on div at bounding box center [841, 515] width 34 height 33
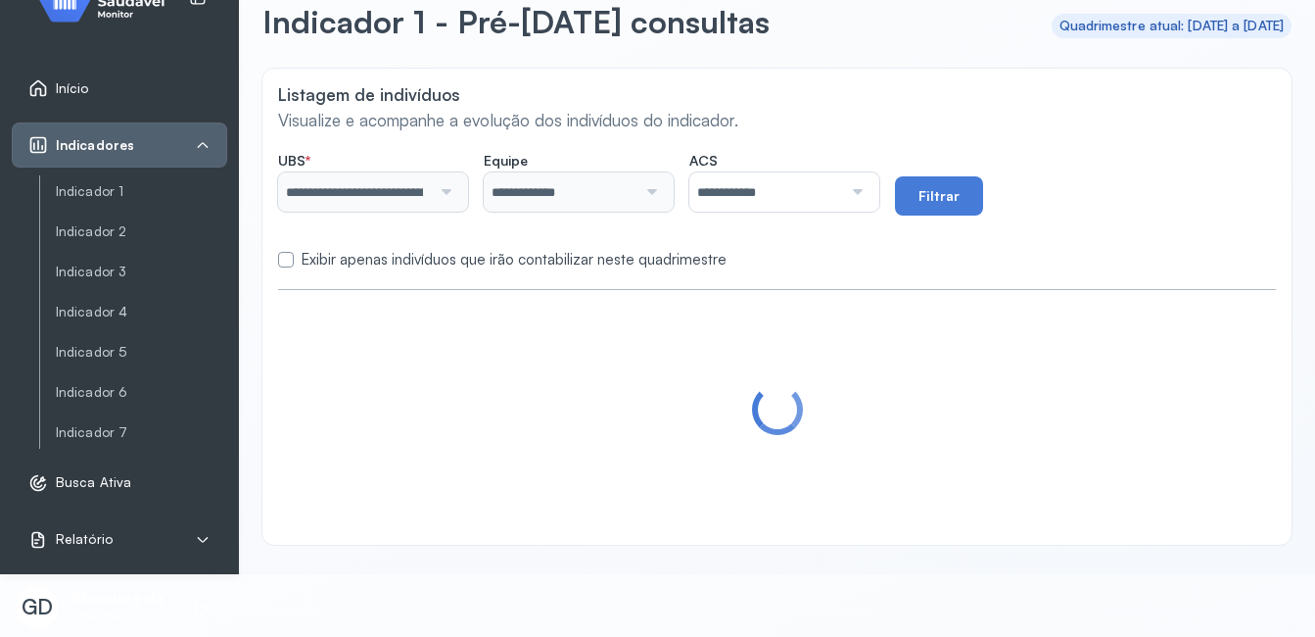
scroll to position [112, 0]
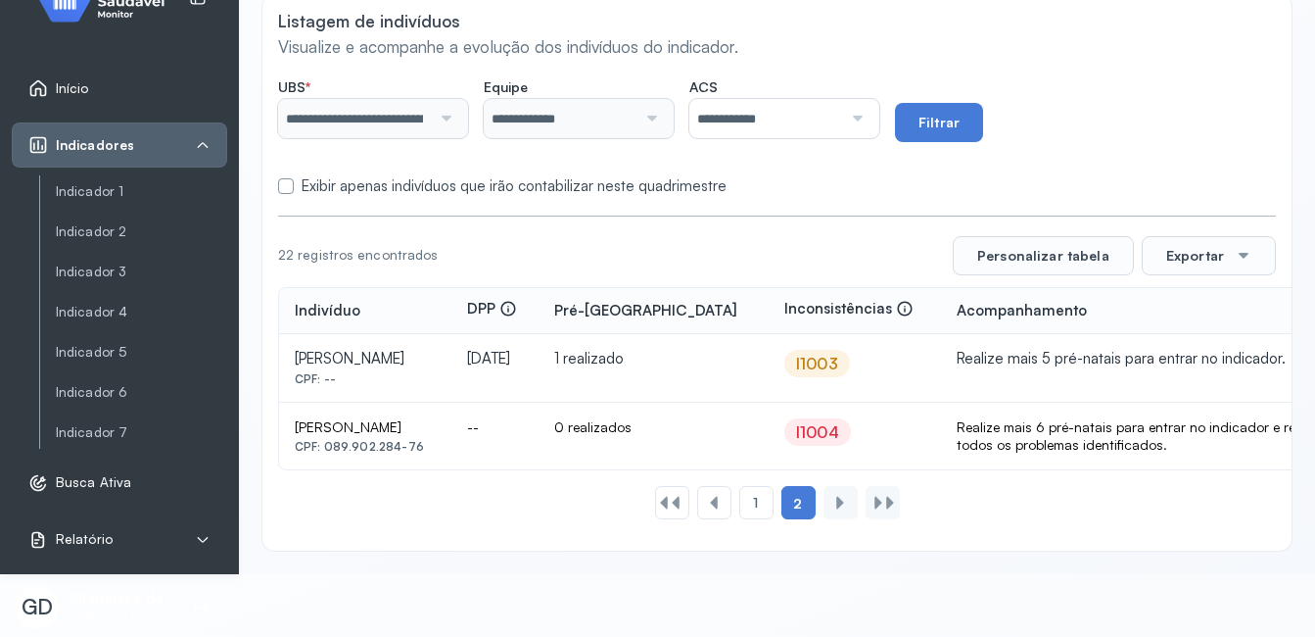
click at [817, 365] on div "I1003" at bounding box center [817, 364] width 42 height 20
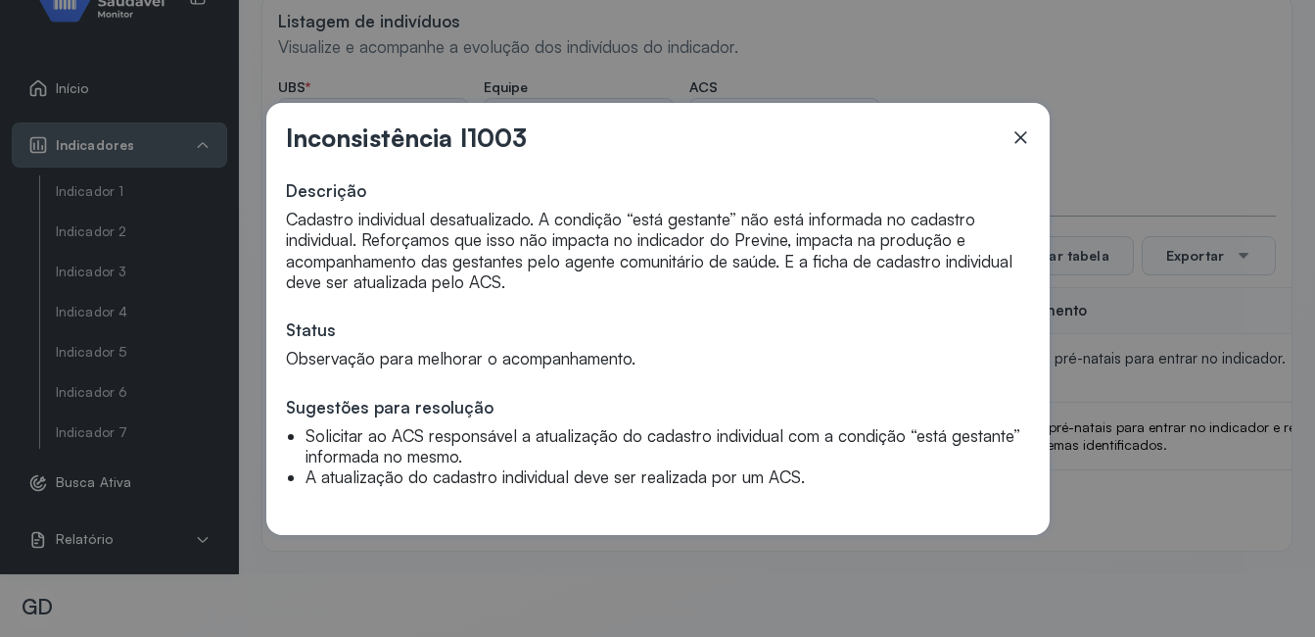
click at [1027, 136] on icon at bounding box center [1021, 137] width 20 height 20
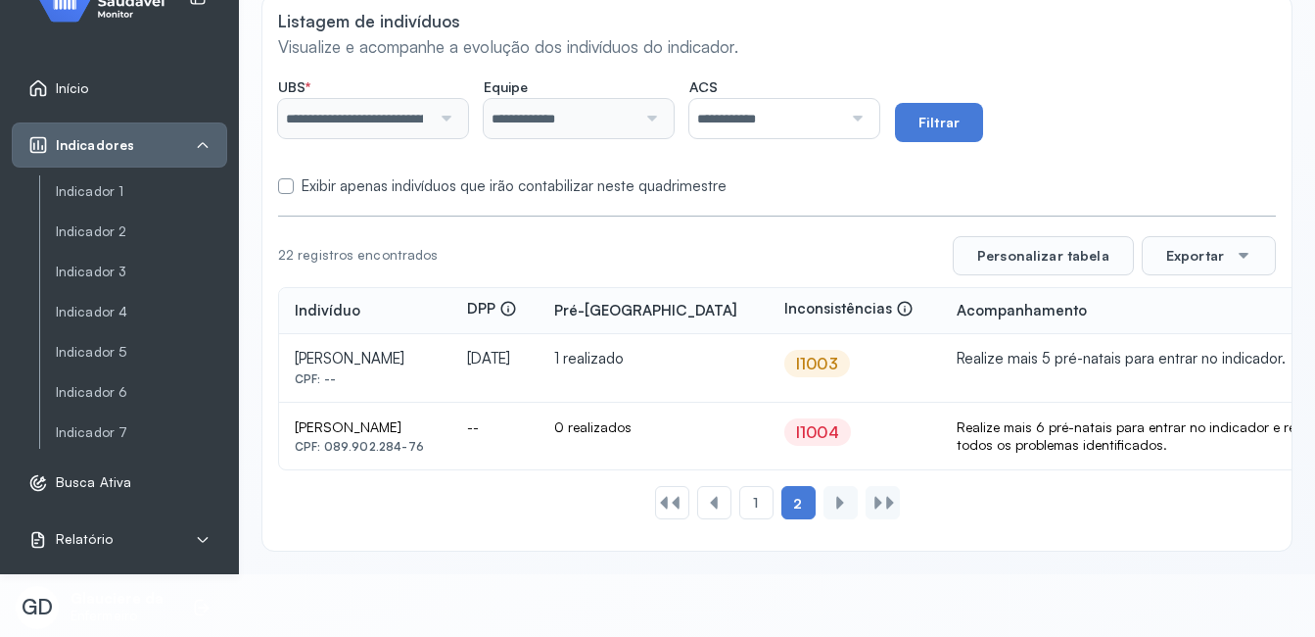
click at [147, 147] on div "Indicadores" at bounding box center [119, 145] width 182 height 20
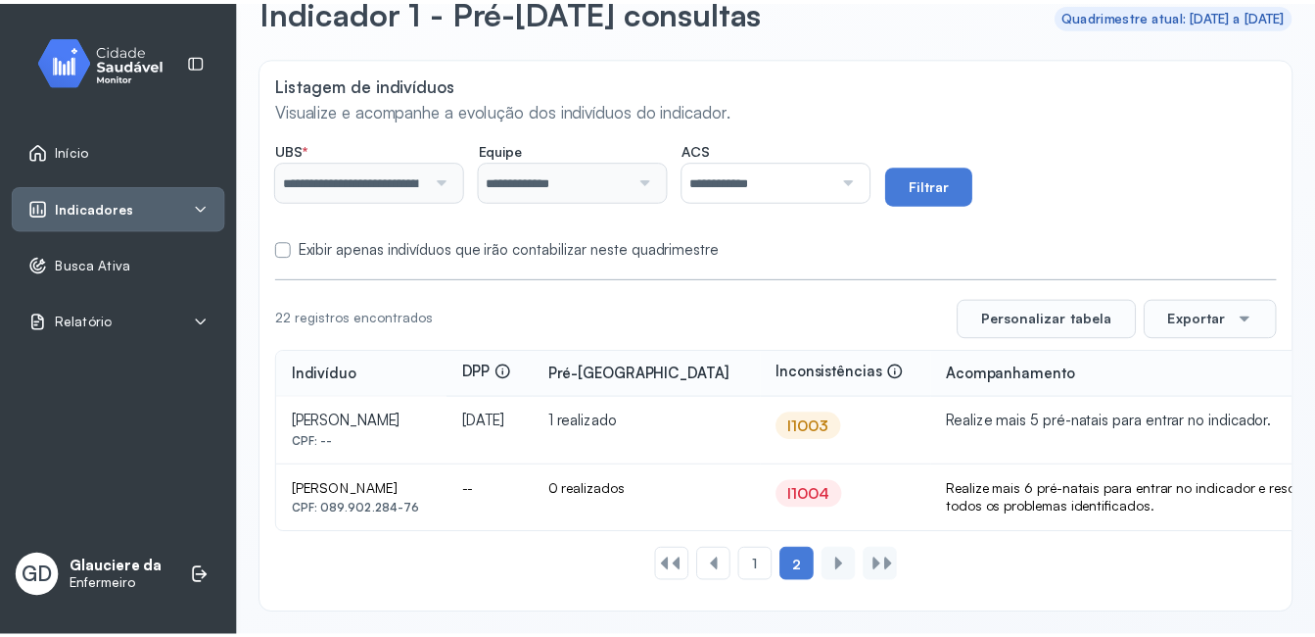
scroll to position [0, 0]
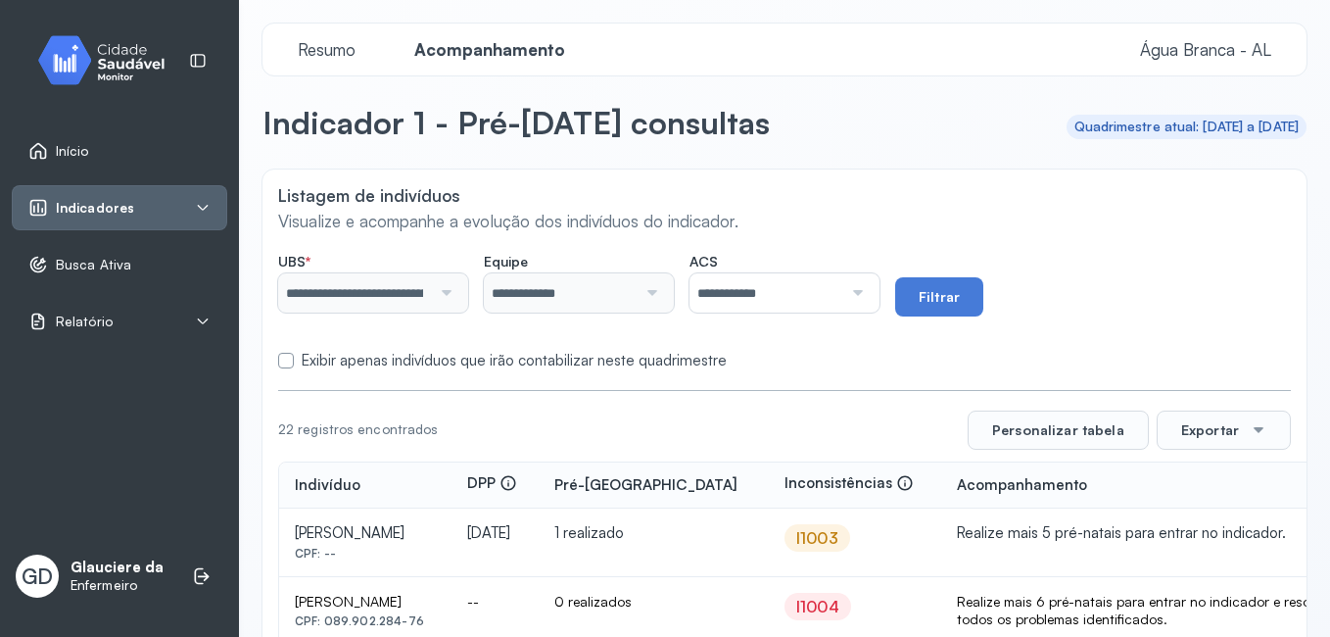
click at [192, 207] on div "Indicadores" at bounding box center [119, 208] width 182 height 20
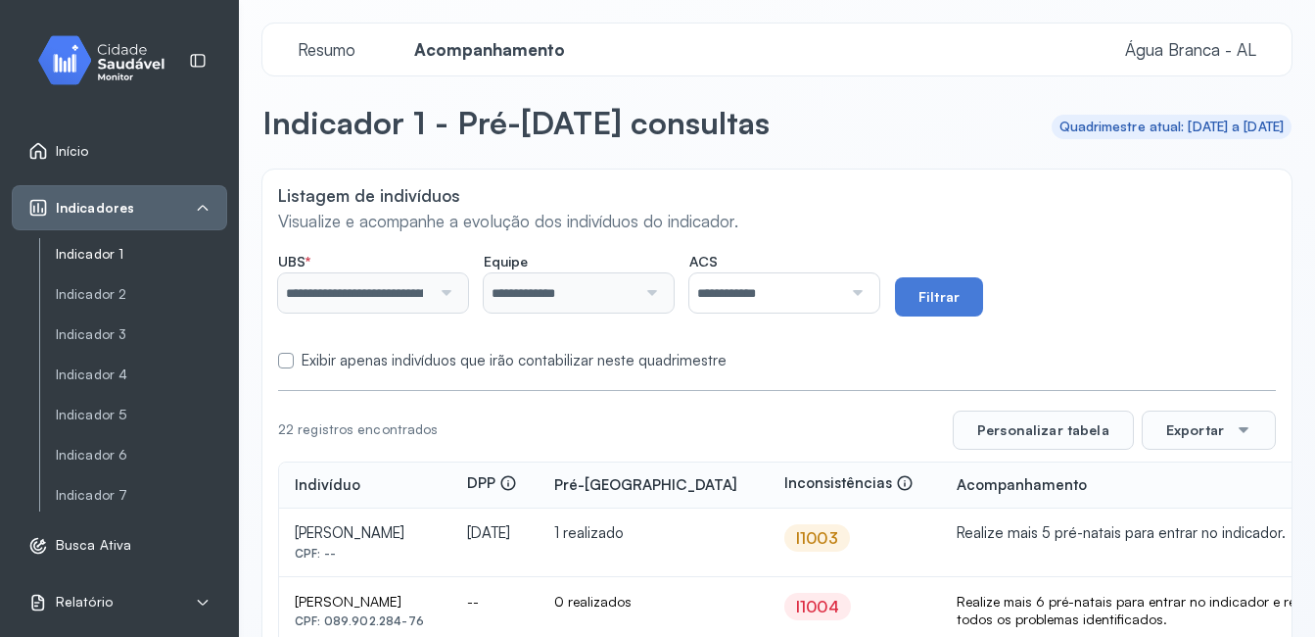
click at [140, 262] on link "Indicador 1" at bounding box center [141, 254] width 171 height 17
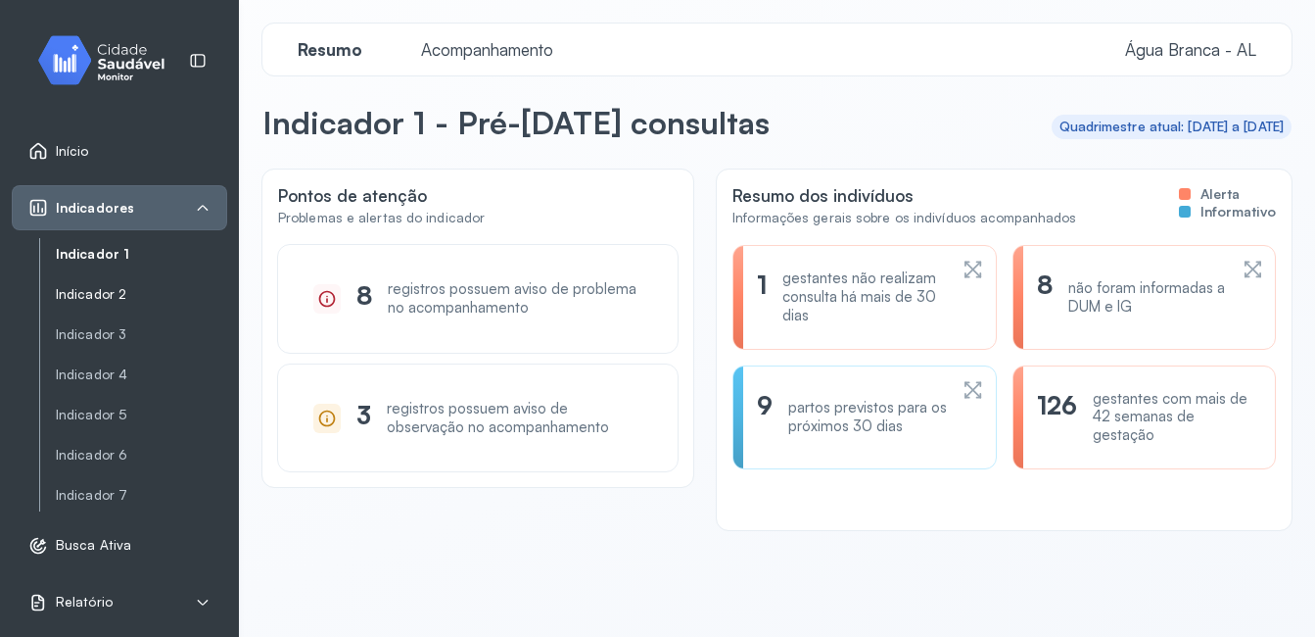
click at [116, 295] on link "Indicador 2" at bounding box center [141, 294] width 171 height 17
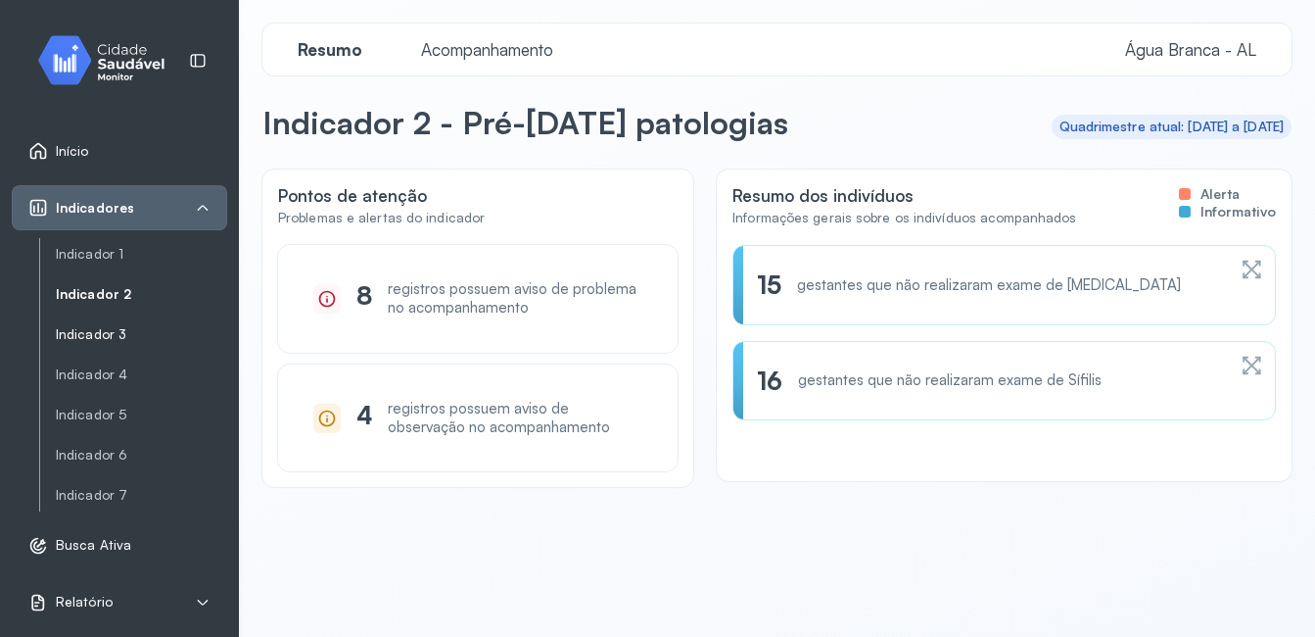
click at [107, 327] on link "Indicador 3" at bounding box center [141, 334] width 171 height 17
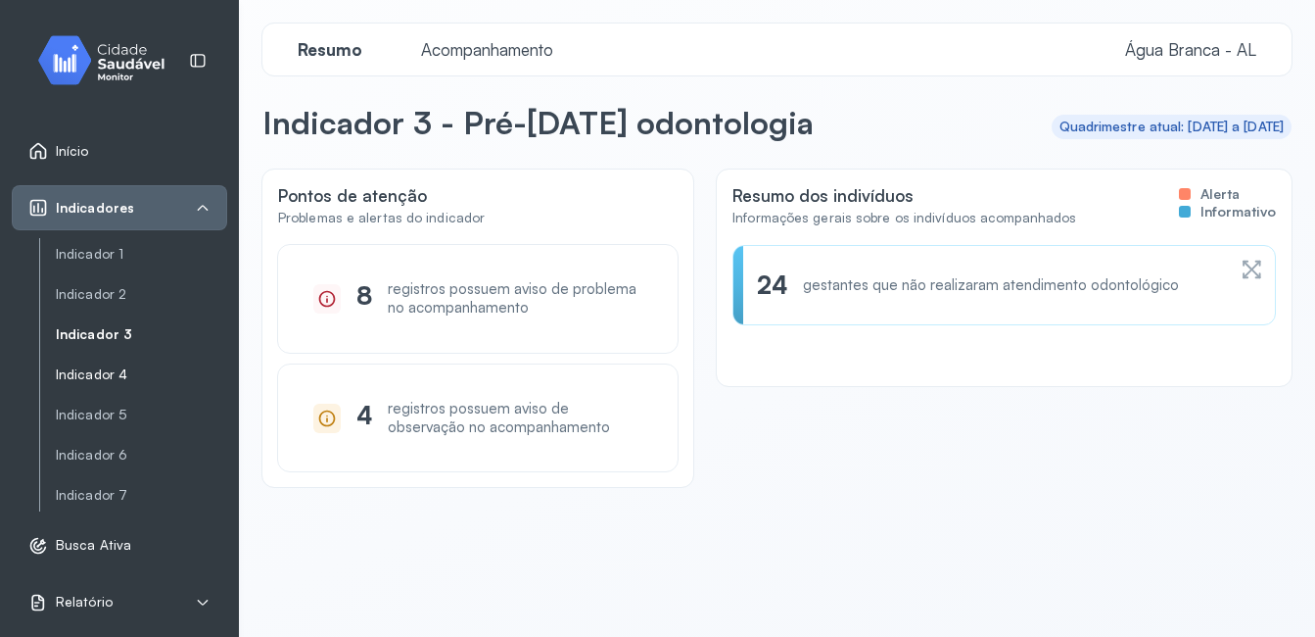
click at [100, 370] on link "Indicador 4" at bounding box center [141, 374] width 171 height 17
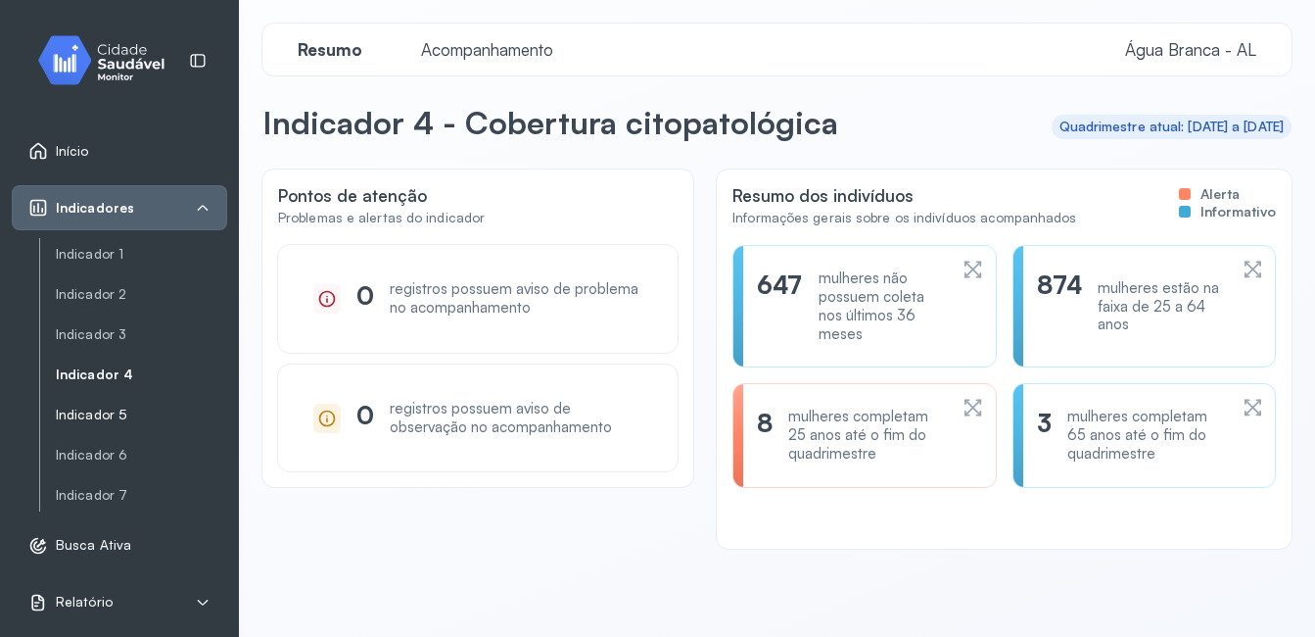
click at [89, 415] on link "Indicador 5" at bounding box center [141, 414] width 171 height 17
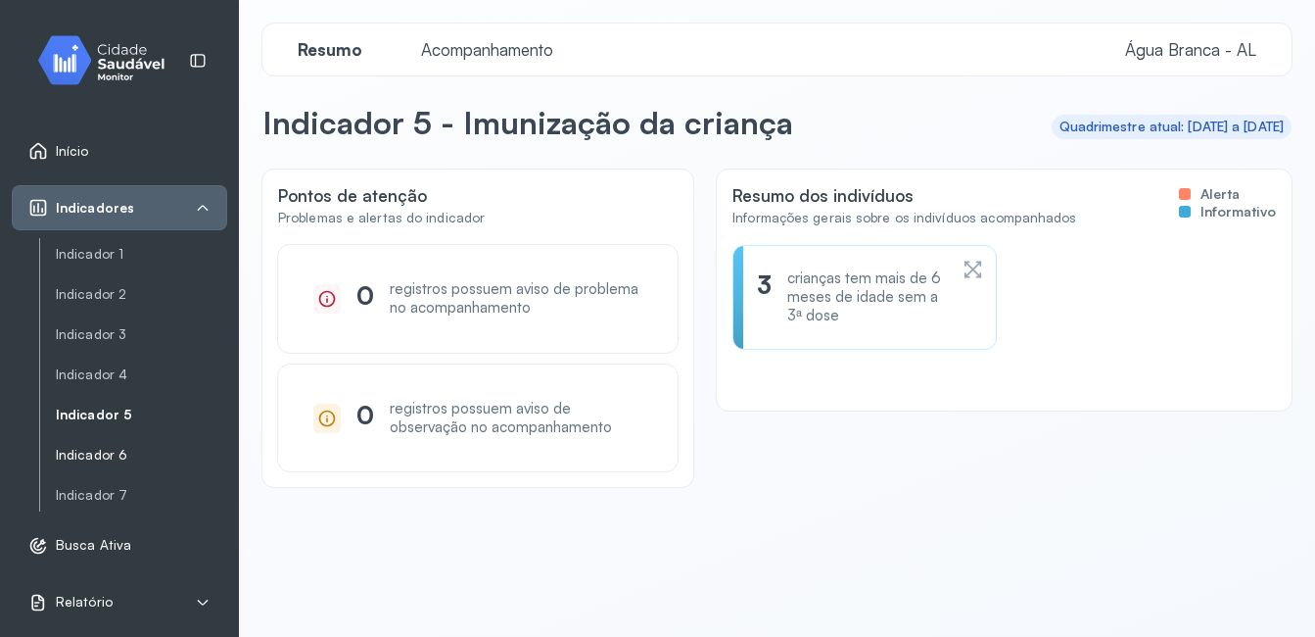
click at [88, 448] on link "Indicador 6" at bounding box center [141, 455] width 171 height 17
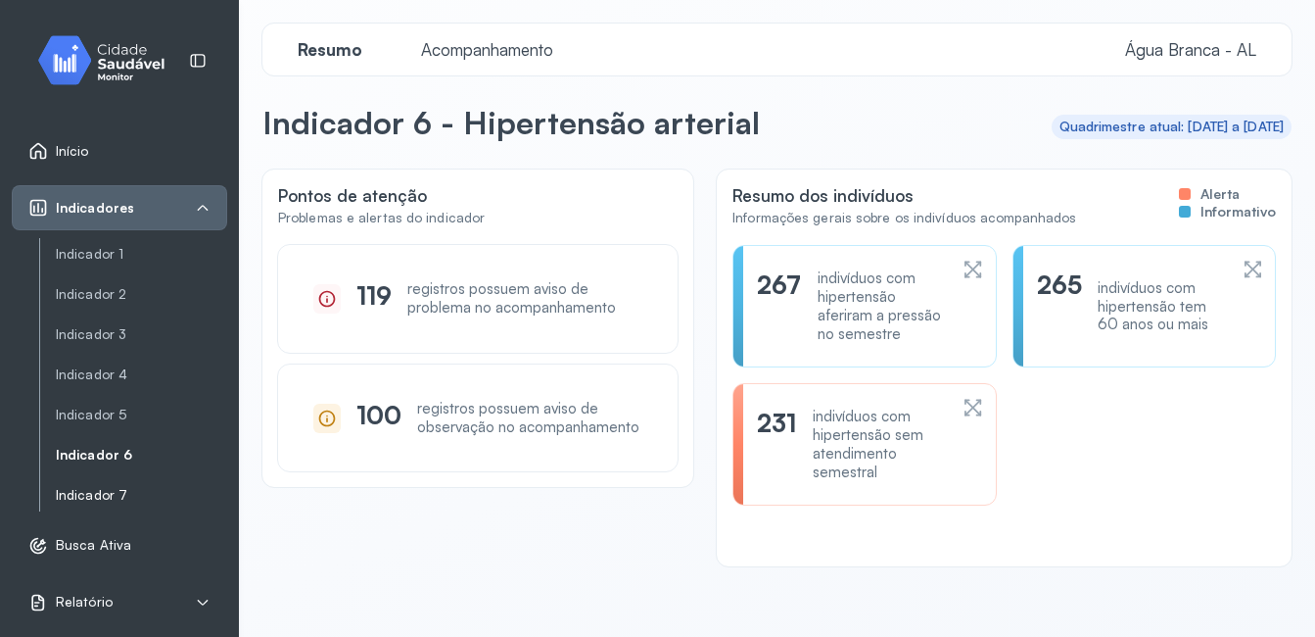
click at [67, 492] on link "Indicador 7" at bounding box center [141, 495] width 171 height 17
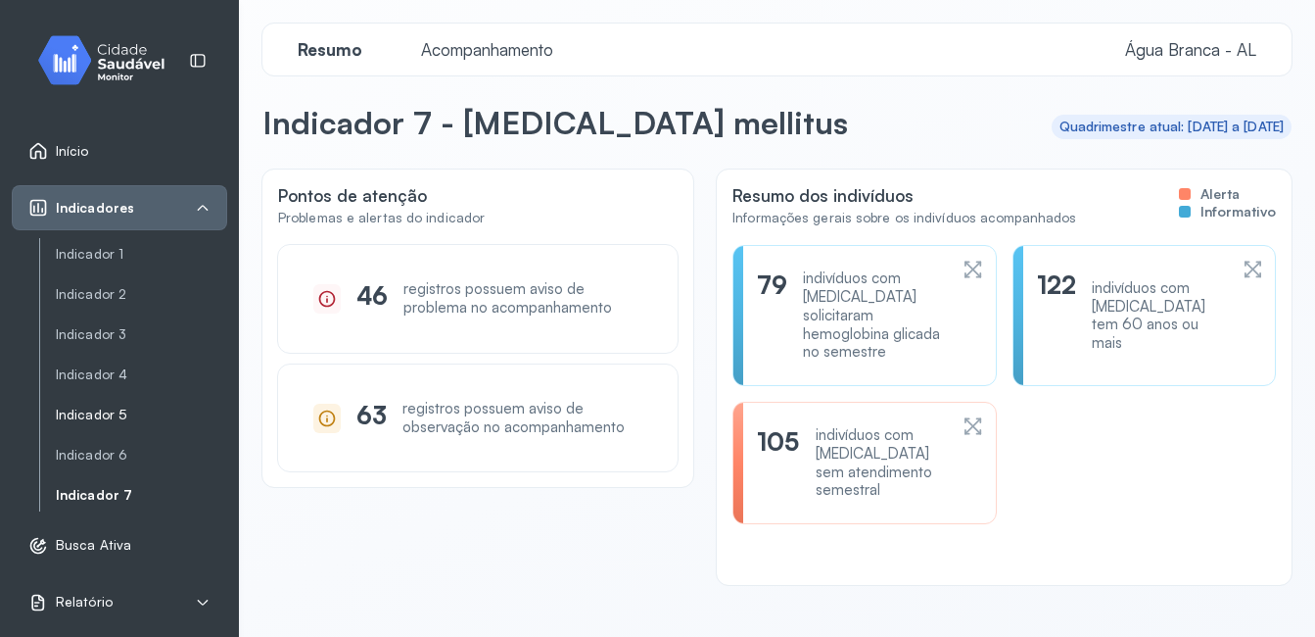
scroll to position [63, 0]
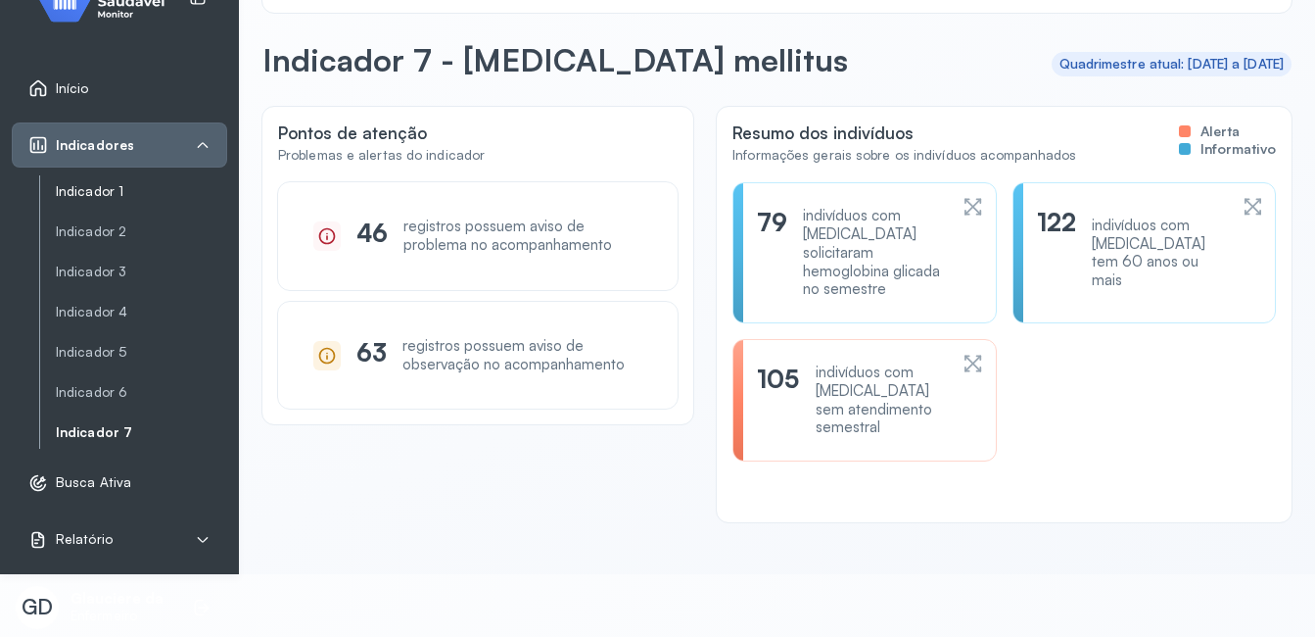
click at [124, 183] on link "Indicador 1" at bounding box center [141, 191] width 171 height 17
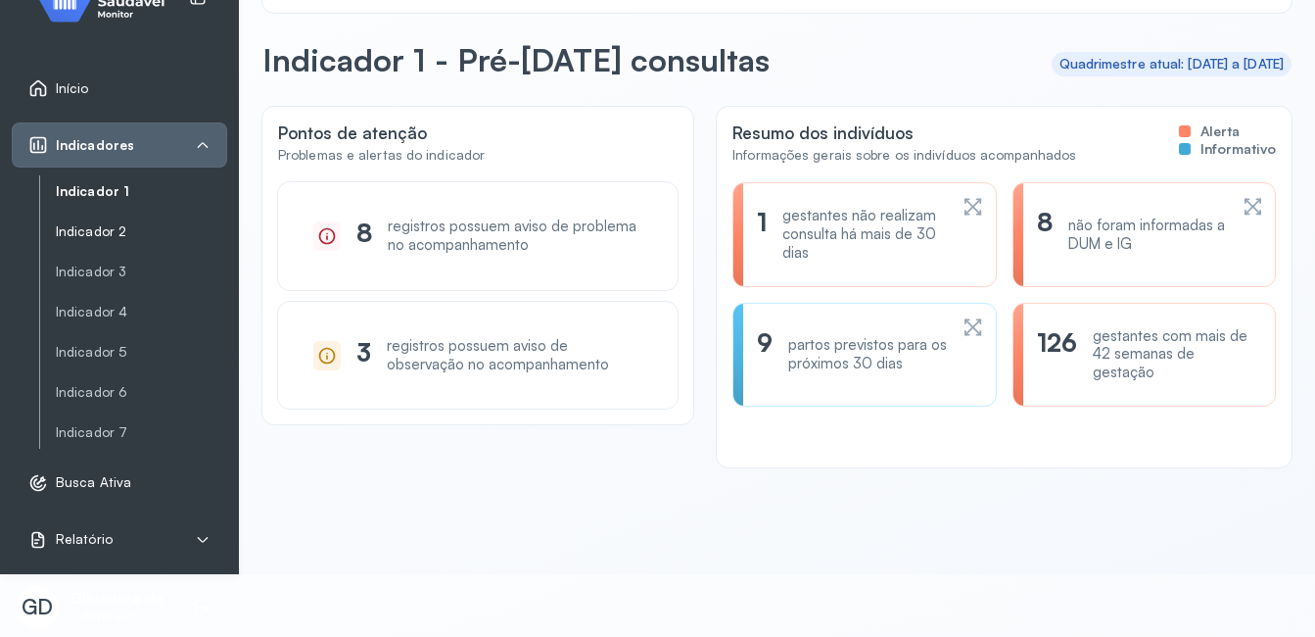
click at [119, 221] on link "Indicador 2" at bounding box center [141, 231] width 171 height 24
click at [116, 279] on link "Indicador 3" at bounding box center [141, 271] width 171 height 17
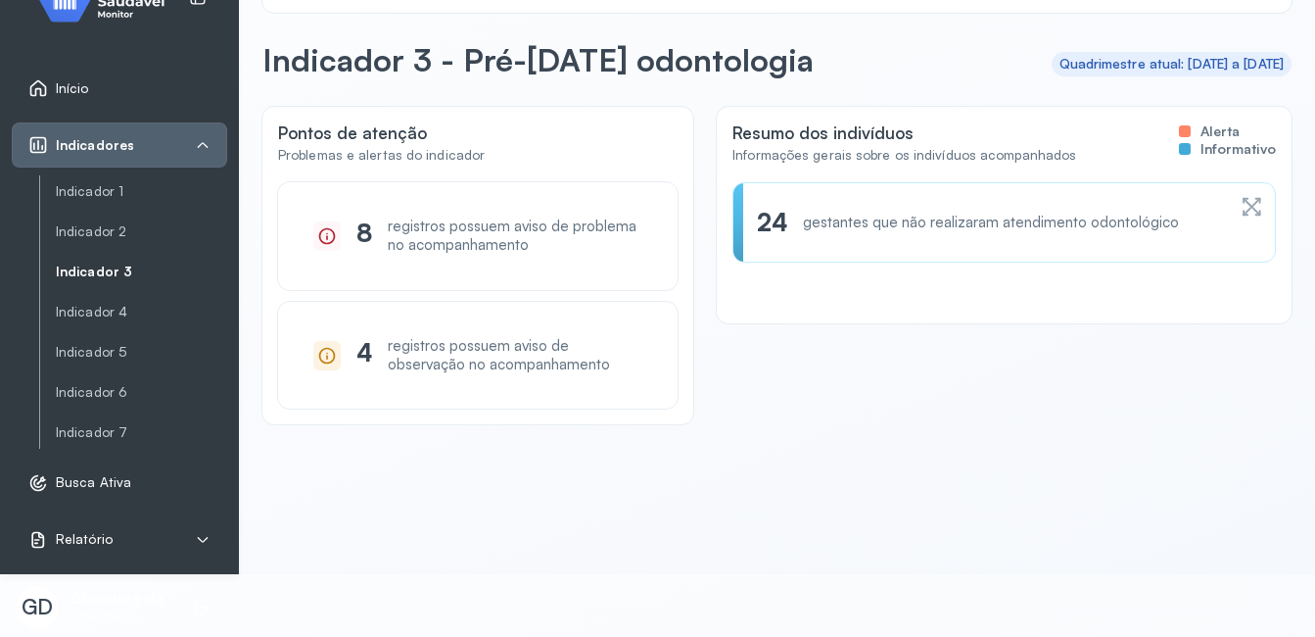
click at [82, 547] on div "Relatório" at bounding box center [70, 540] width 84 height 20
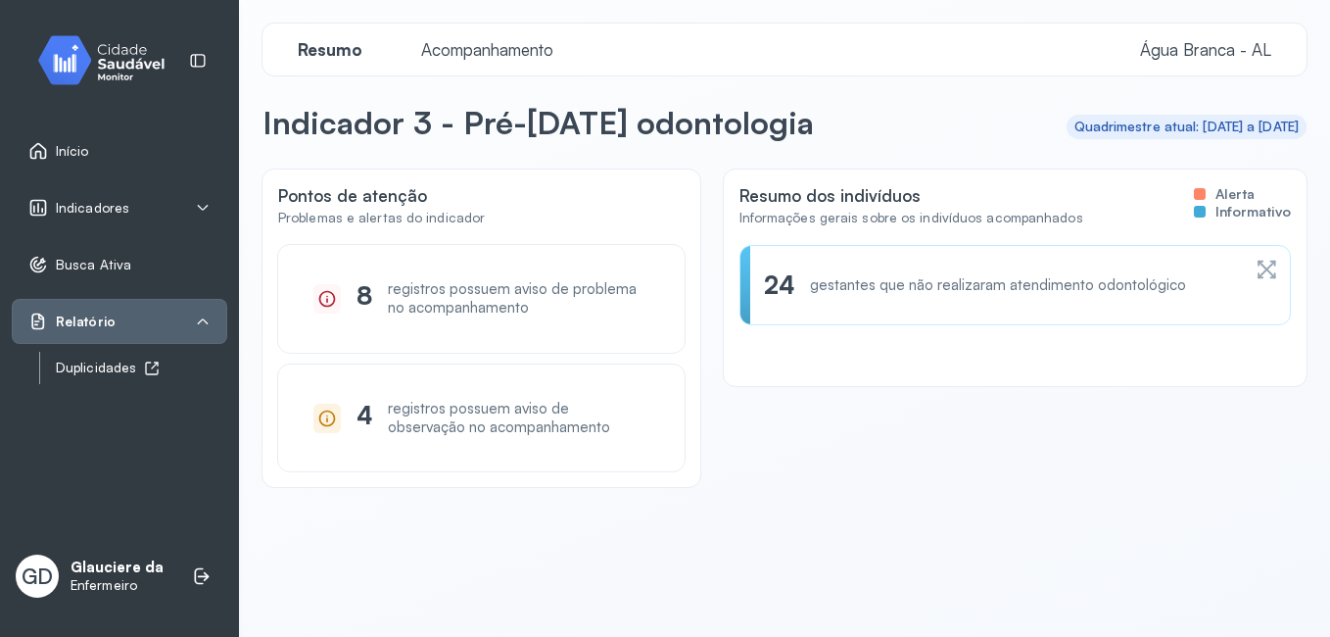
click at [123, 365] on div "Duplicidades" at bounding box center [141, 367] width 171 height 17
